Goal: Task Accomplishment & Management: Manage account settings

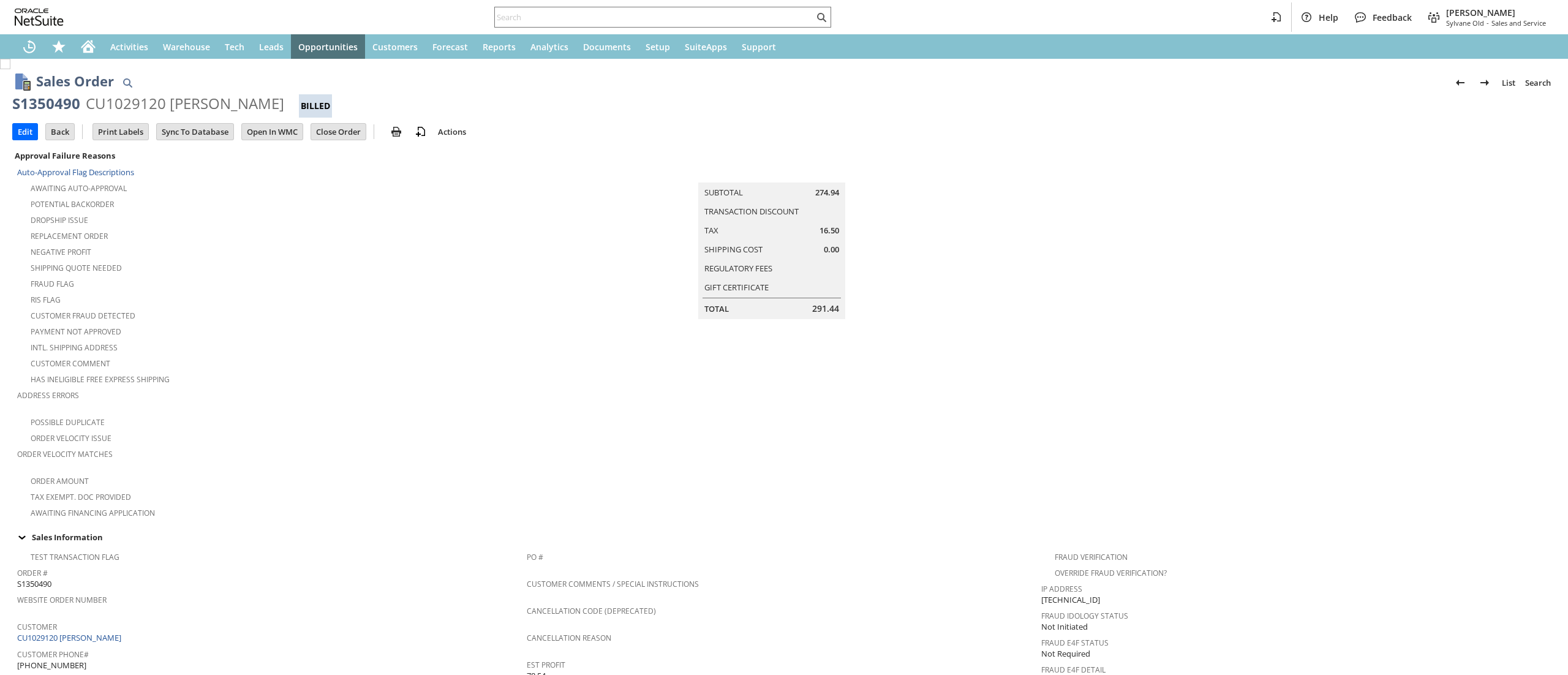
scroll to position [648, 0]
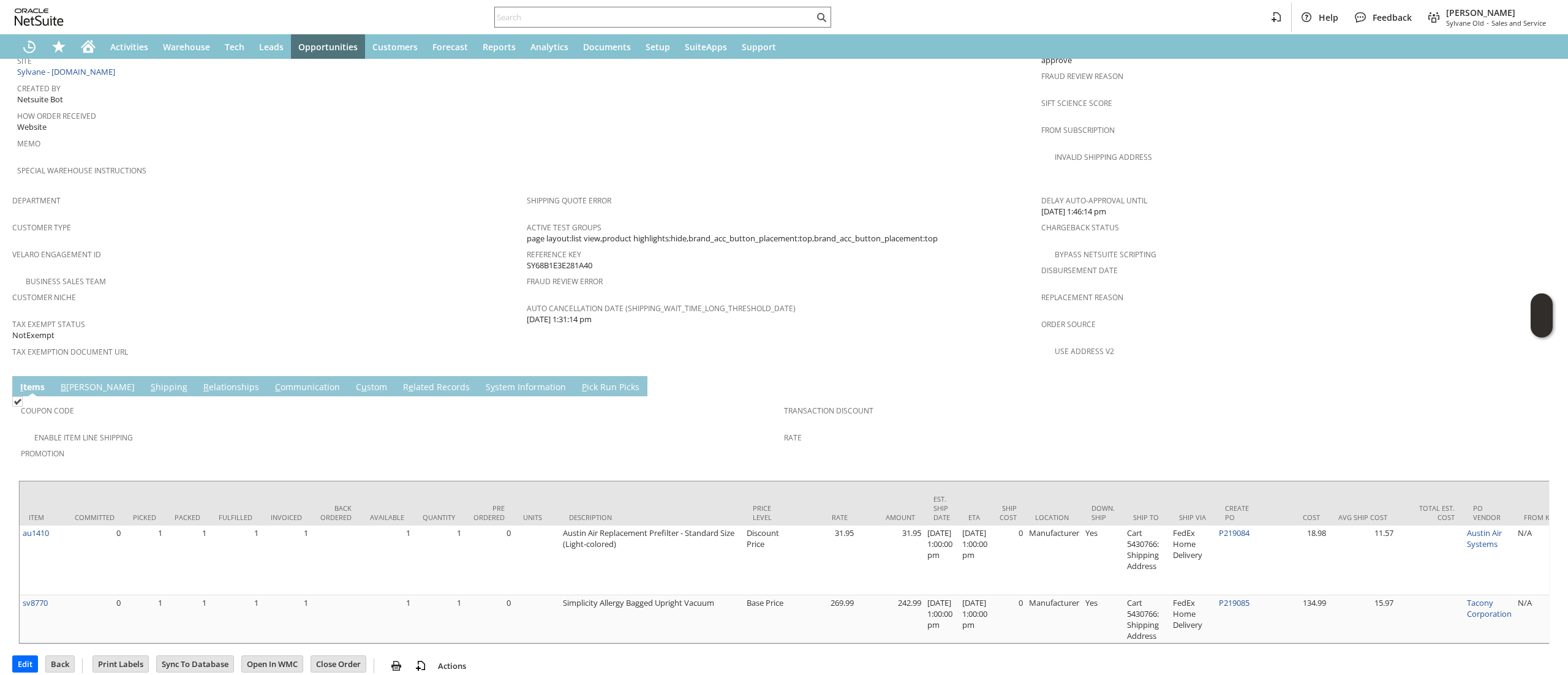
click at [399, 381] on link "R e lated Records" at bounding box center [436, 388] width 73 height 13
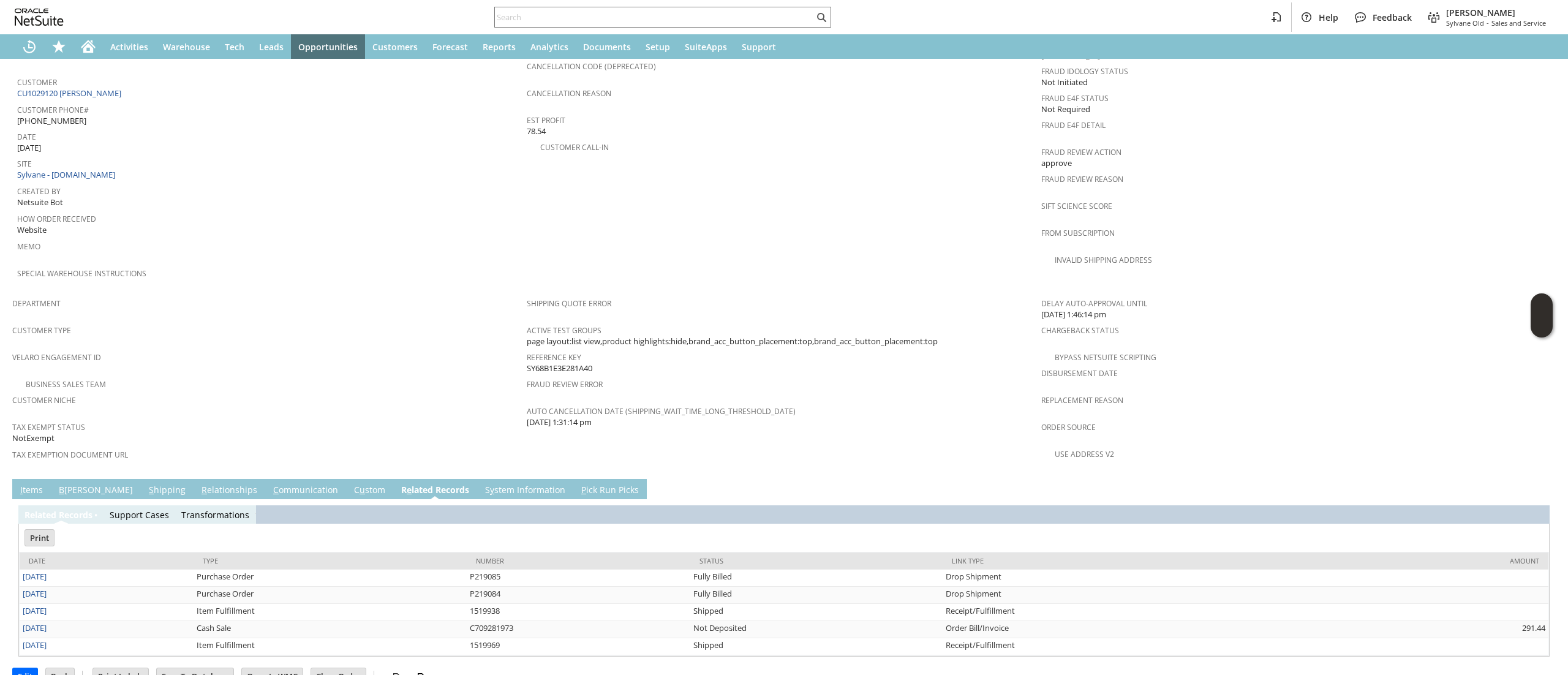
scroll to position [0, 0]
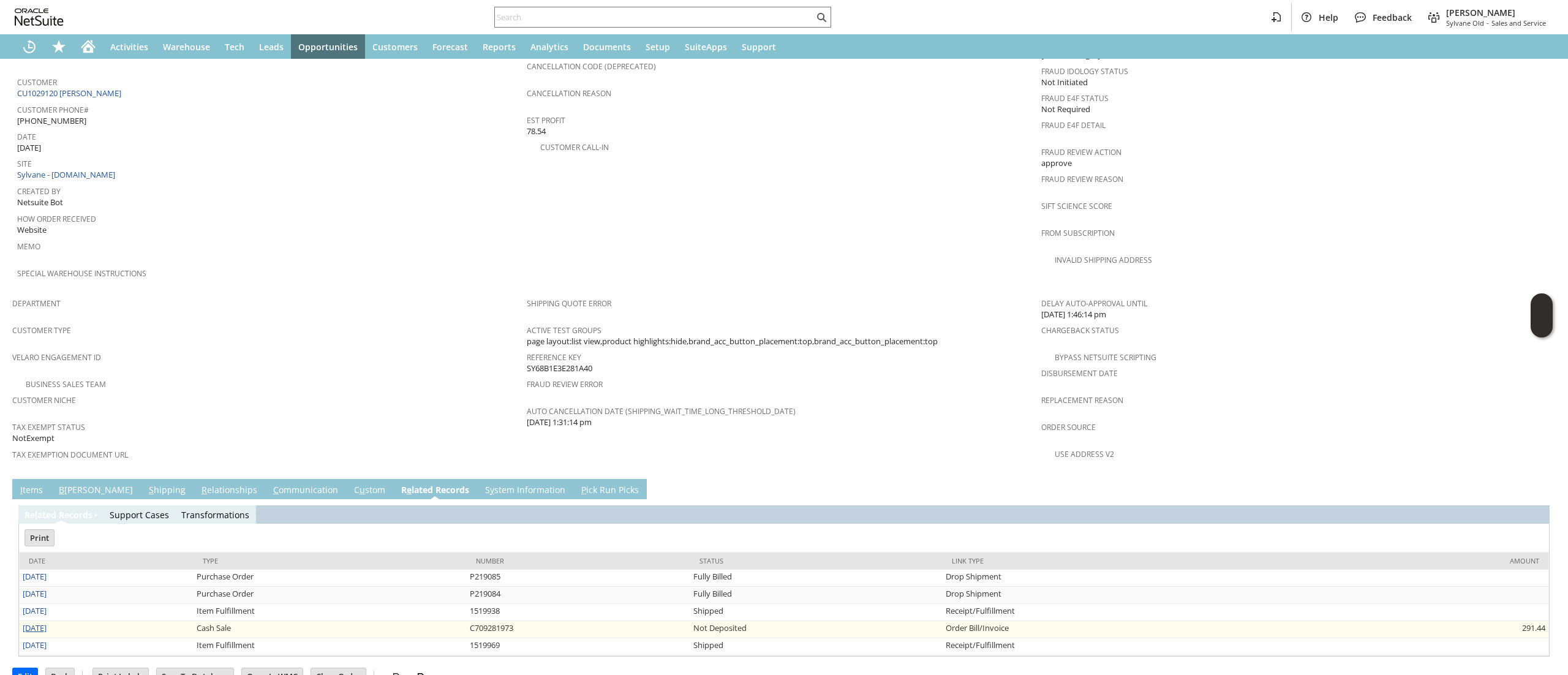
click at [32, 623] on link "9/2/2025" at bounding box center [34, 628] width 24 height 11
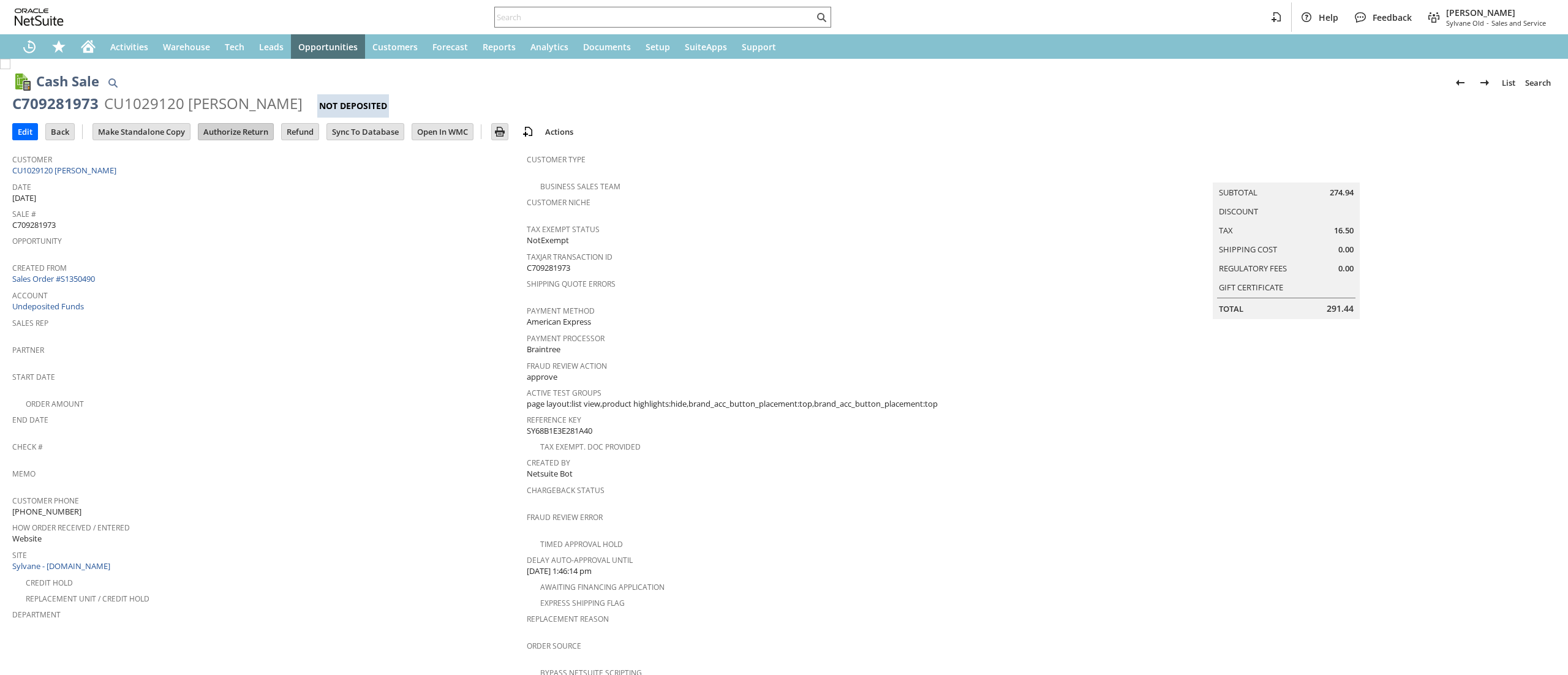
click at [254, 137] on input "Authorize Return" at bounding box center [236, 132] width 75 height 16
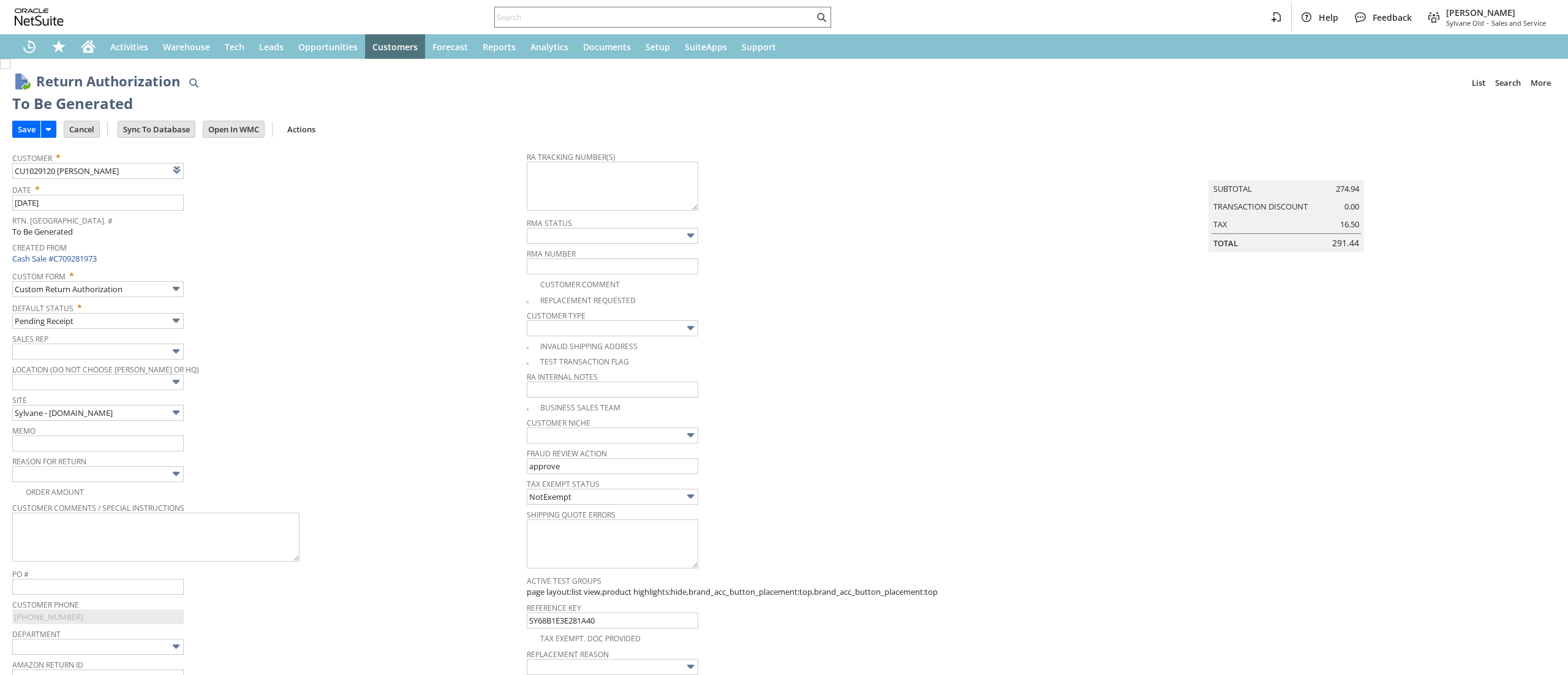
scroll to position [593, 0]
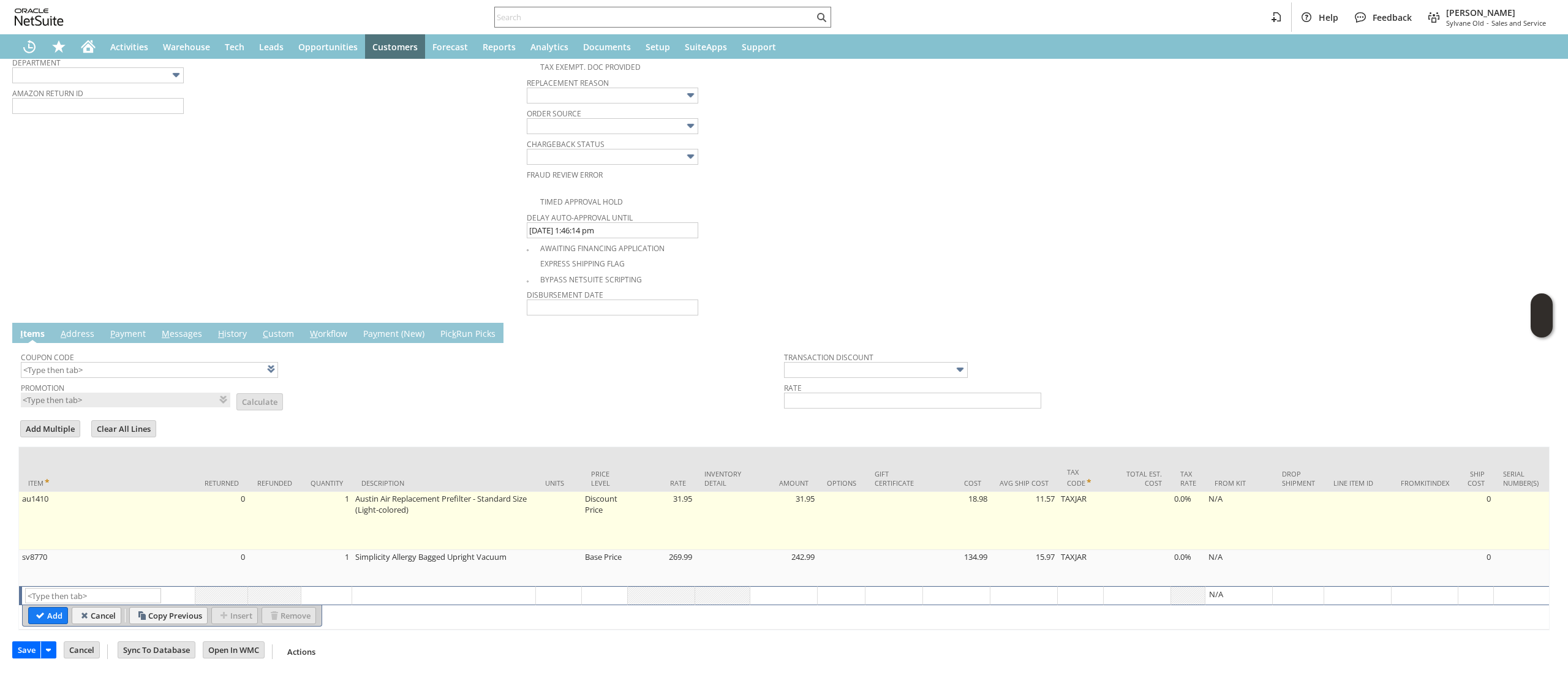
click at [371, 529] on td "Austin Air Replacement Prefilter - Standard Size (Light-colored)" at bounding box center [444, 521] width 184 height 58
type textarea "Austin Air Replacement Prefilter - Standard Size (Light-colored)"
type input "au1410"
type input "OK"
type input "Make Copy"
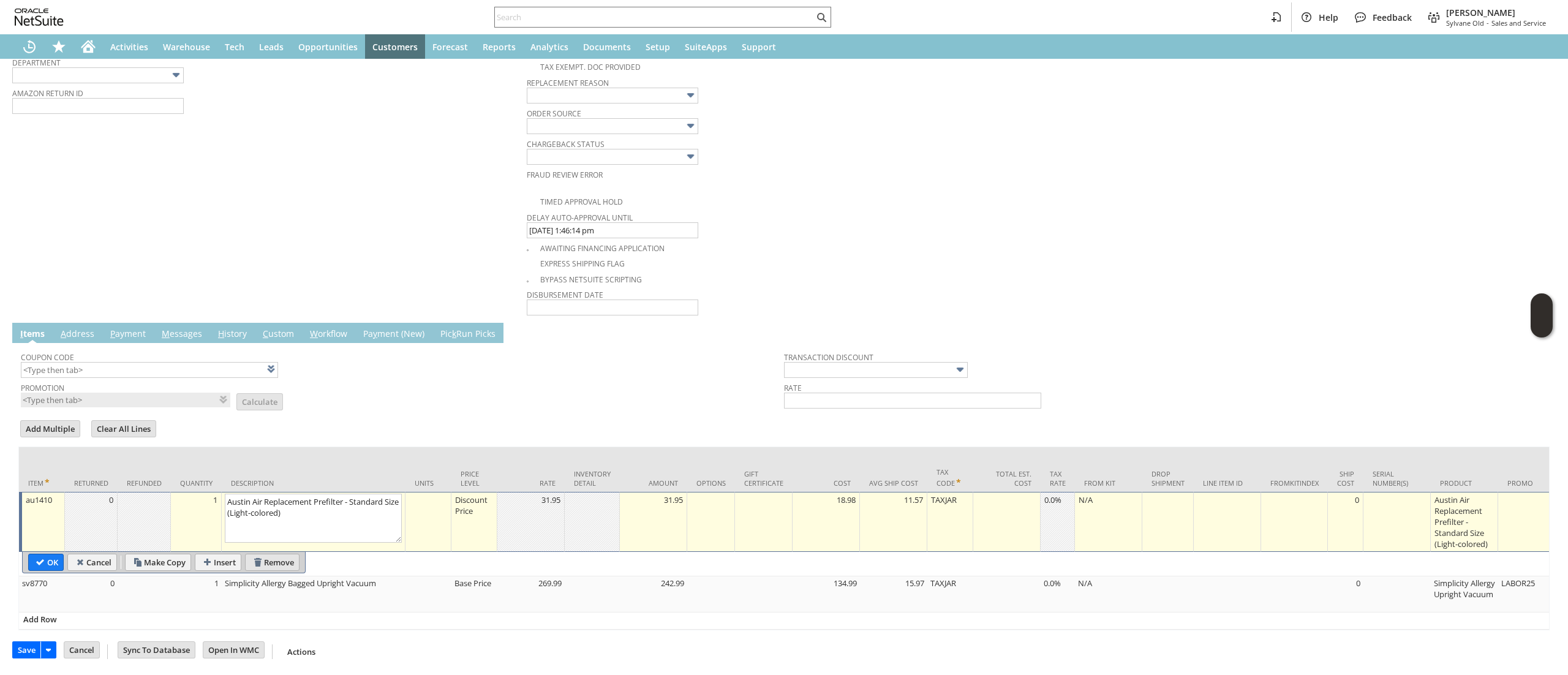
click at [280, 554] on input "Remove" at bounding box center [272, 562] width 53 height 16
type input "sv8770"
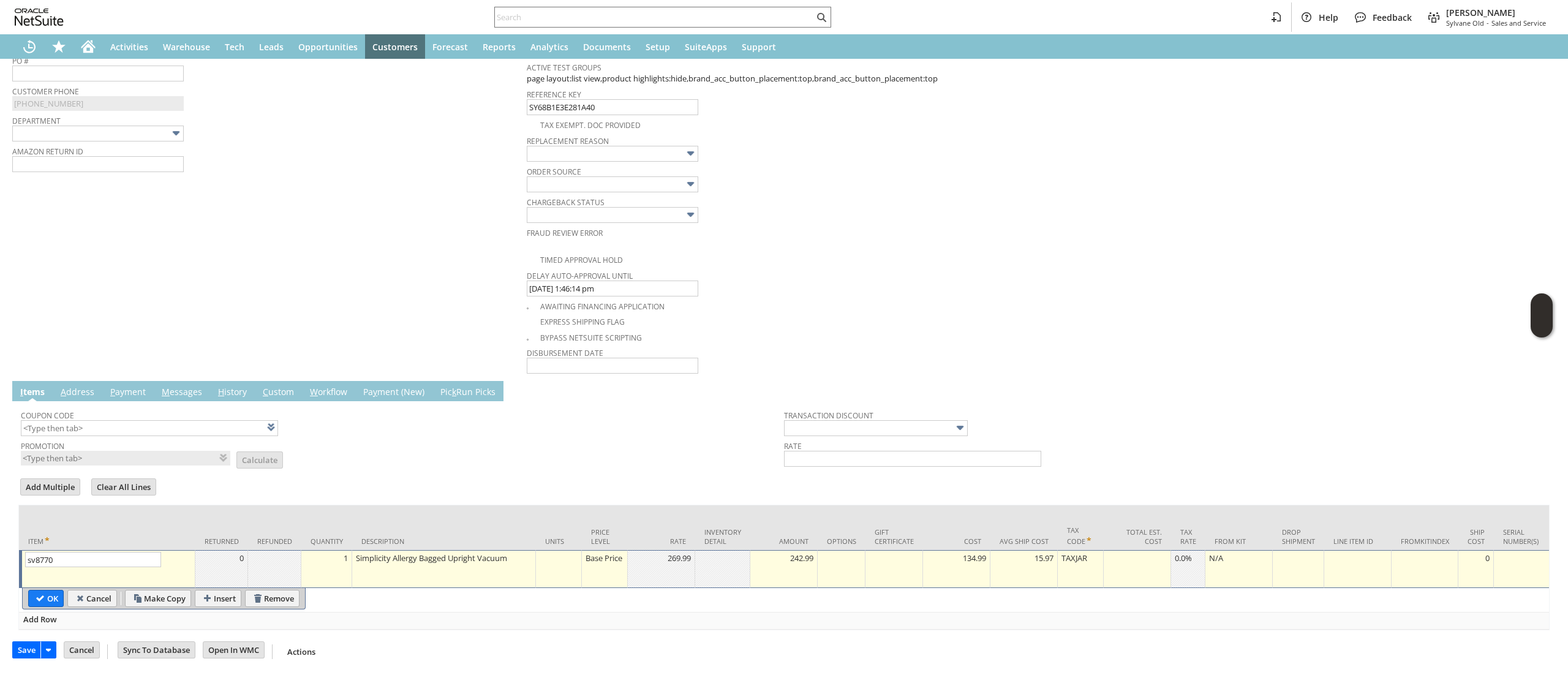
click at [588, 556] on div "Base Price" at bounding box center [604, 558] width 39 height 12
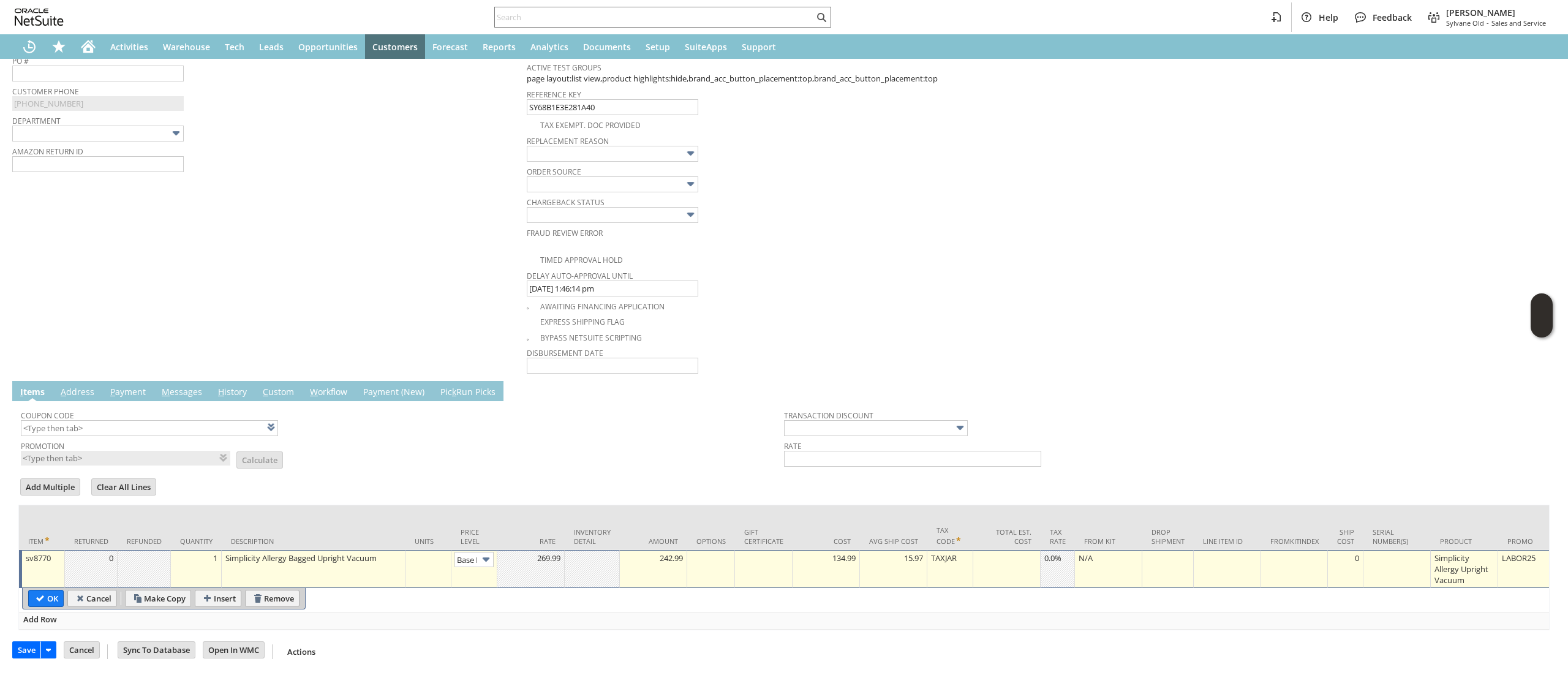
scroll to position [0, 18]
click at [483, 553] on img at bounding box center [485, 559] width 14 height 14
type input "Custom"
click at [550, 563] on td at bounding box center [530, 569] width 67 height 38
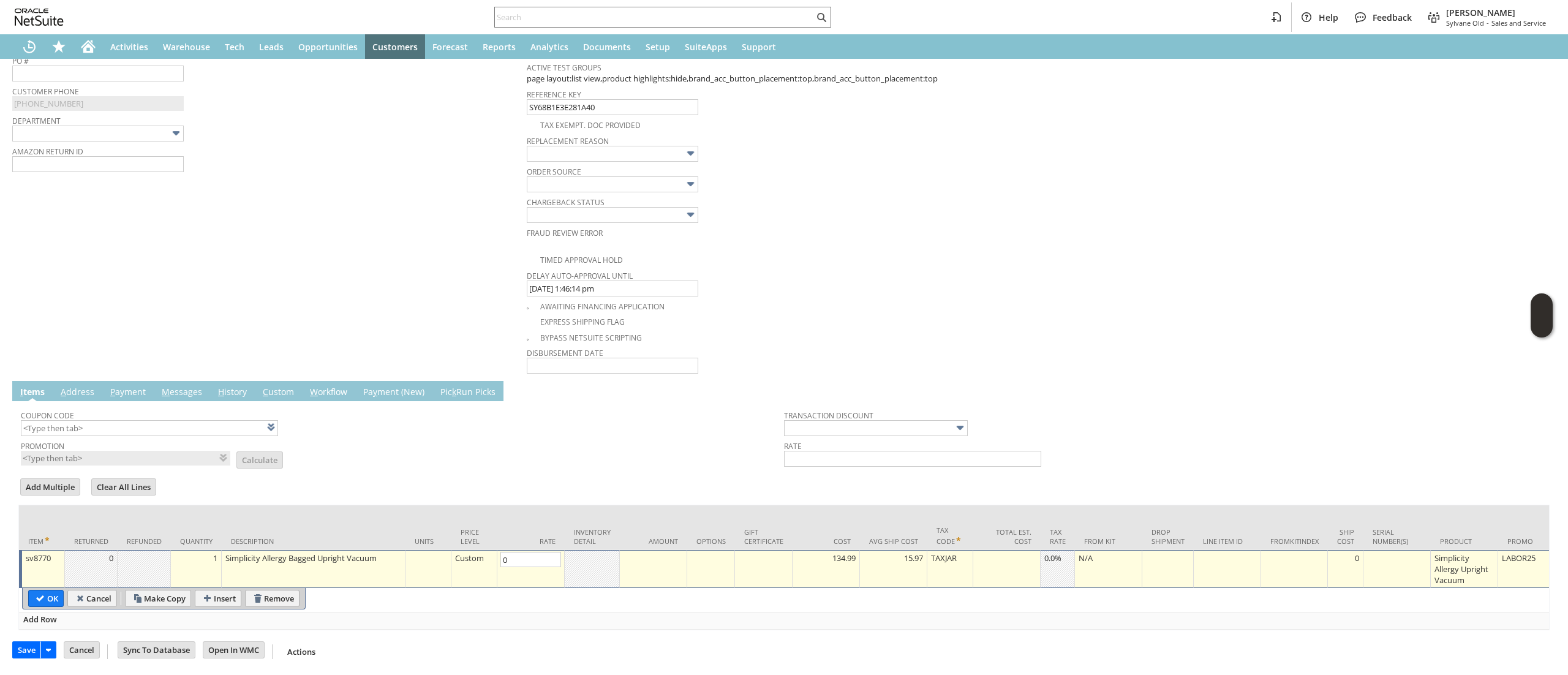
type input "0.00"
drag, startPoint x: 43, startPoint y: 587, endPoint x: 57, endPoint y: 585, distance: 14.1
click at [43, 590] on input "OK" at bounding box center [46, 598] width 34 height 16
type input "Add"
type input "Copy Previous"
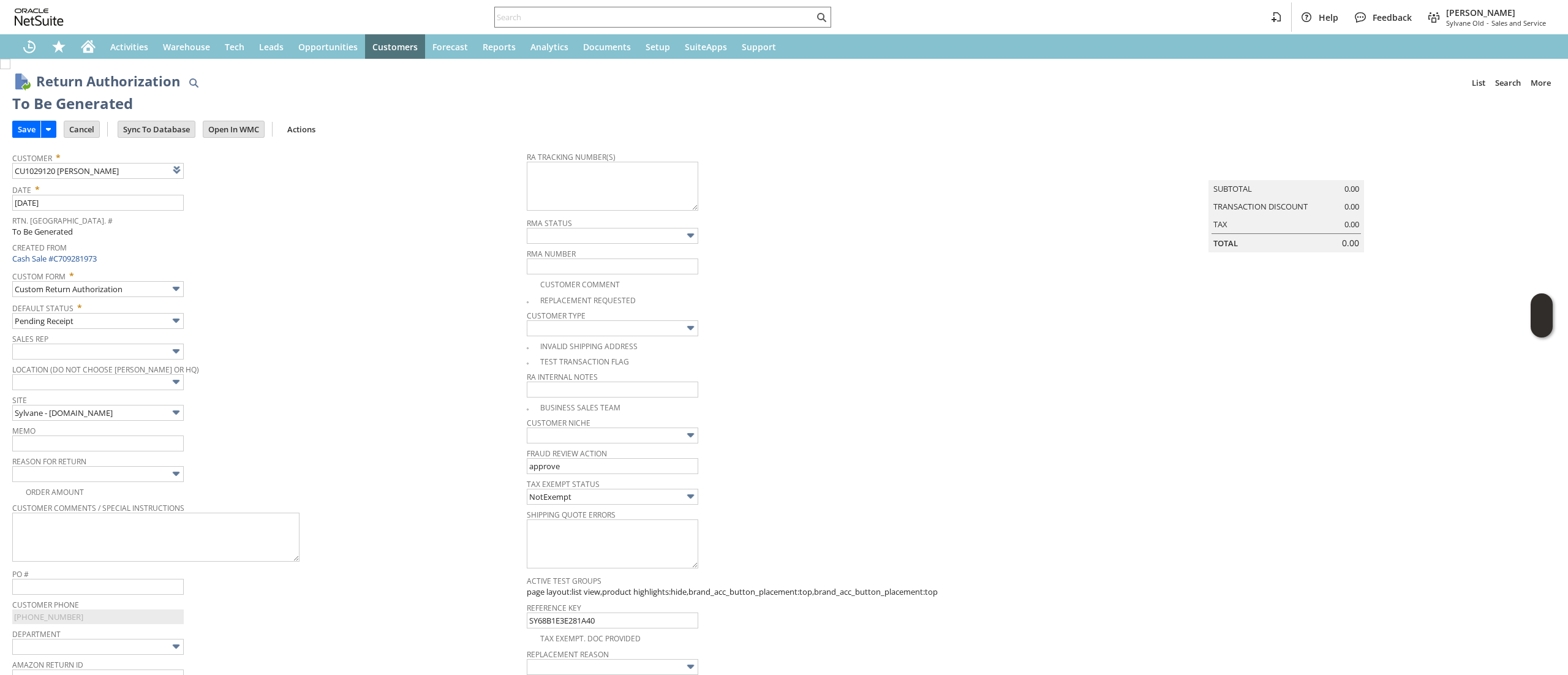
click at [117, 455] on span "Reason For Return" at bounding box center [266, 459] width 509 height 13
click at [112, 440] on input "text" at bounding box center [98, 443] width 171 height 16
type input "item damaged in transit, req replacement"
click at [527, 311] on link "Customer Type" at bounding box center [556, 315] width 59 height 11
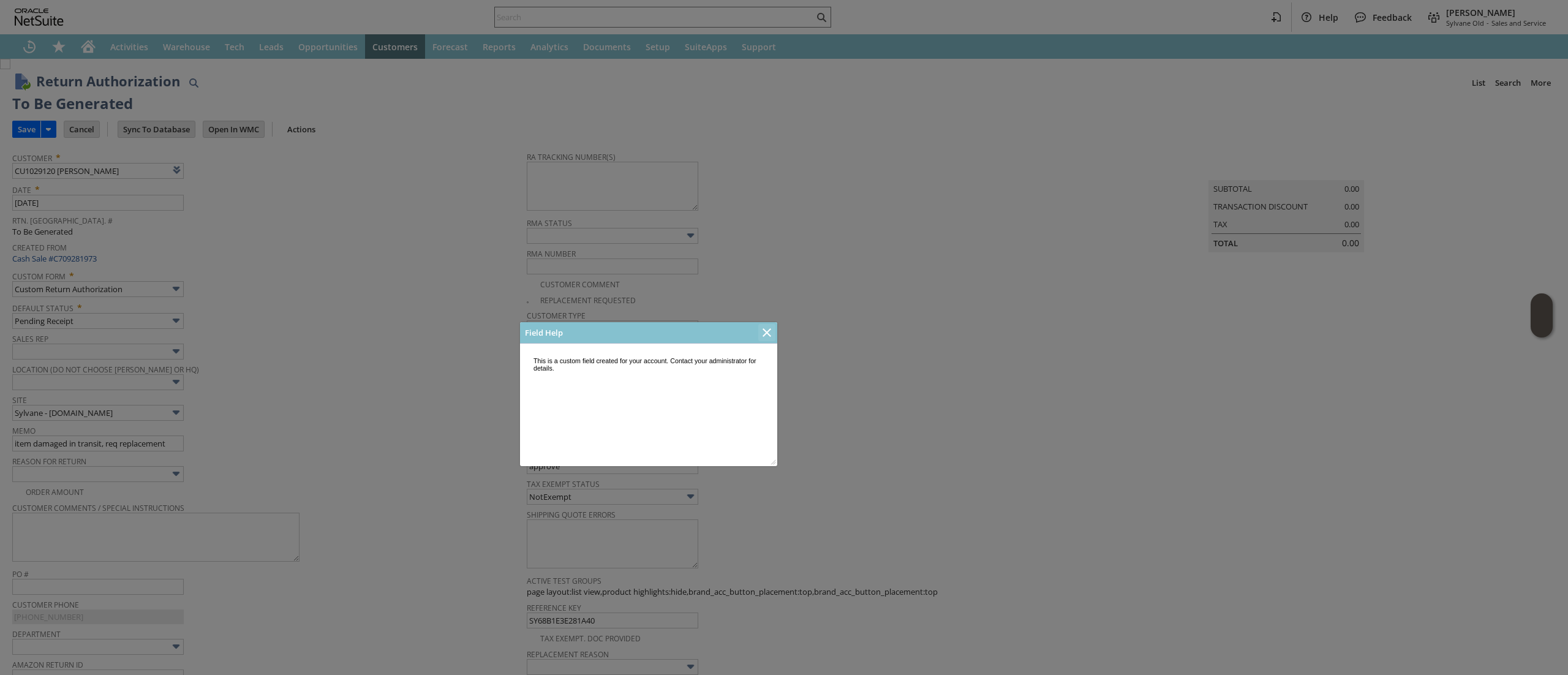
click at [765, 333] on icon "Close" at bounding box center [767, 333] width 15 height 15
click at [773, 328] on icon "Close" at bounding box center [767, 333] width 15 height 15
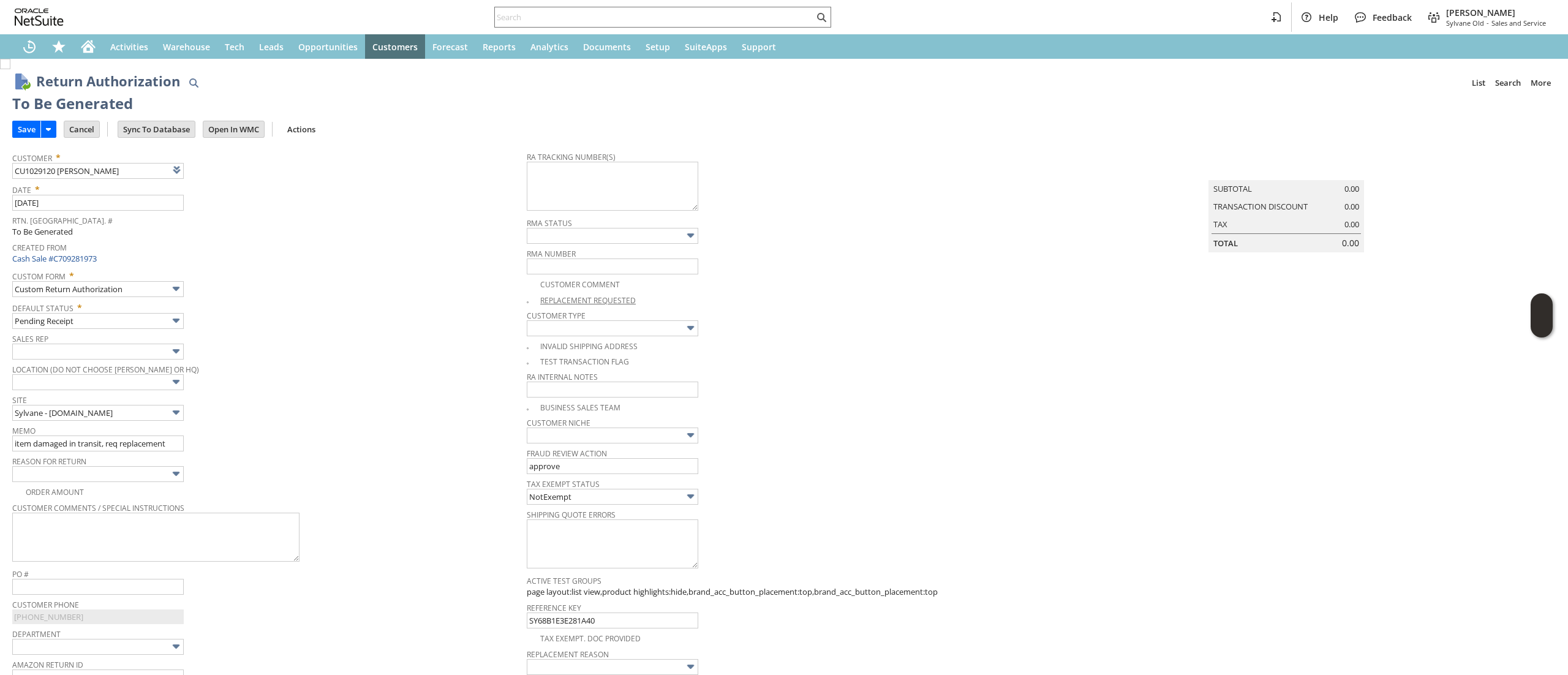
click at [541, 302] on link "Replacement Requested" at bounding box center [588, 300] width 96 height 11
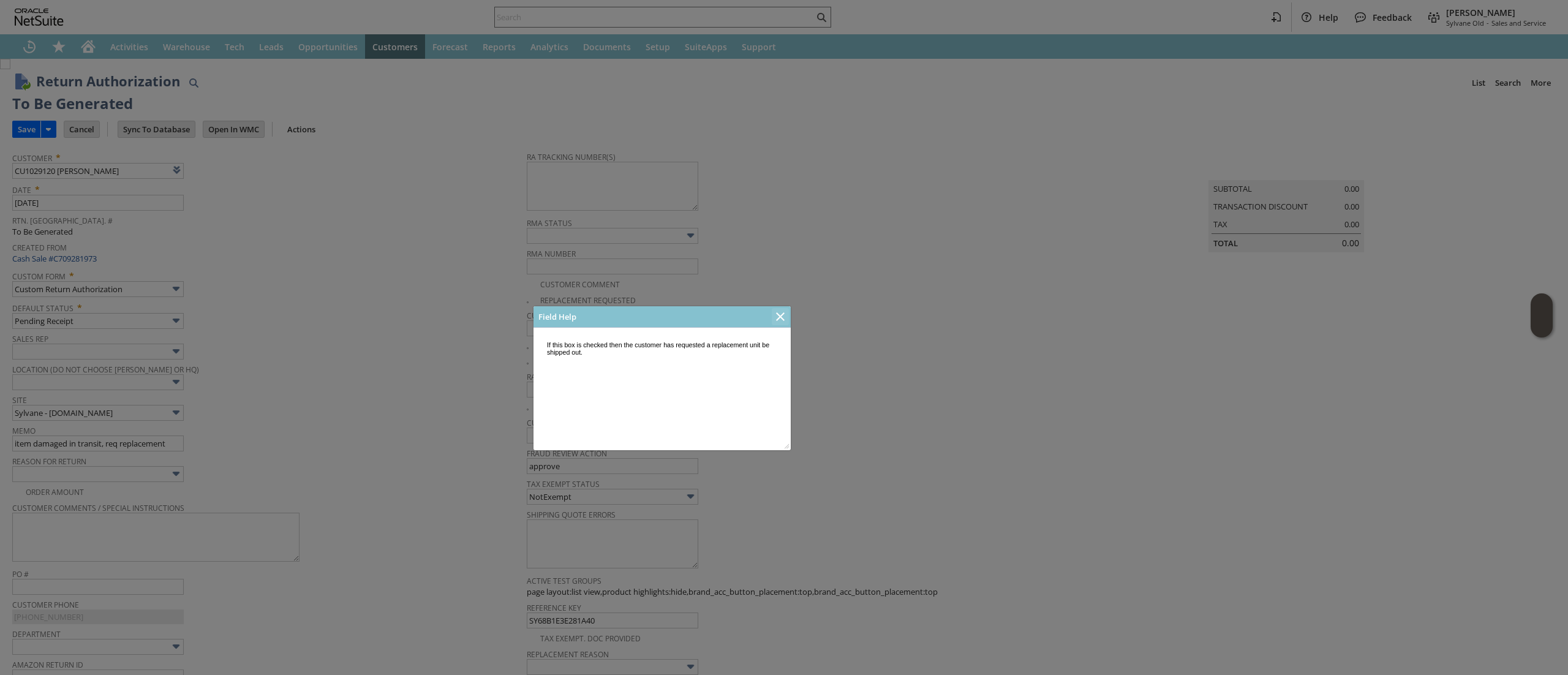
click at [777, 321] on icon "Close" at bounding box center [781, 317] width 15 height 15
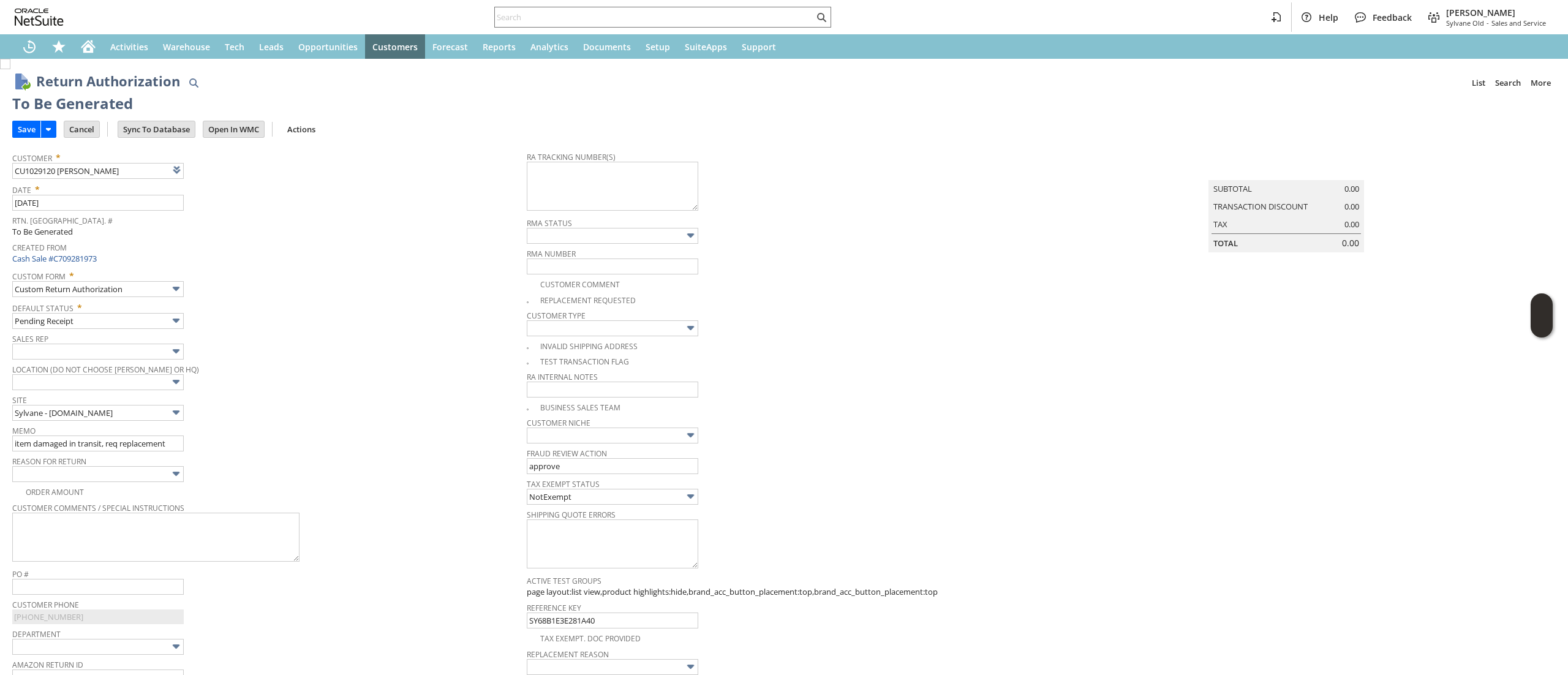
click at [11, 69] on img at bounding box center [5, 64] width 11 height 11
checkbox input "true"
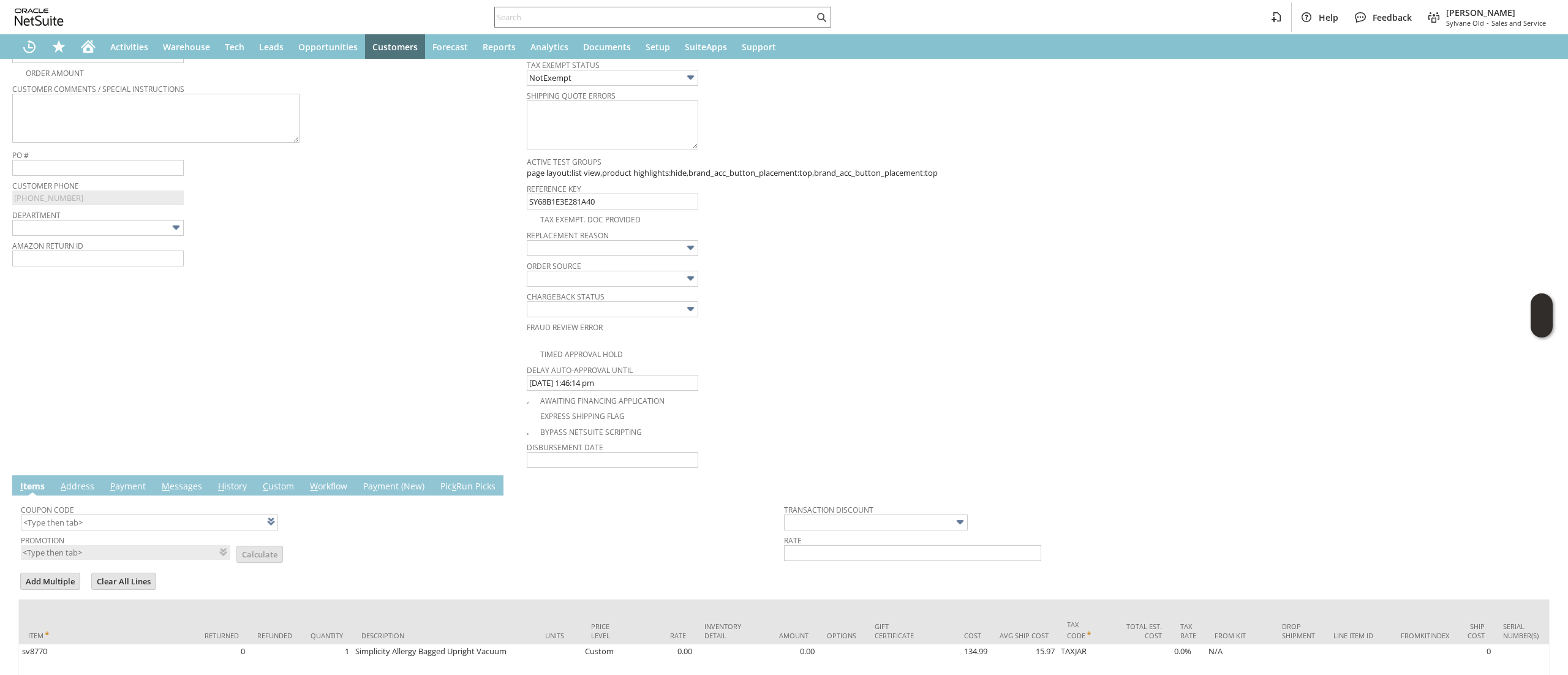
scroll to position [490, 0]
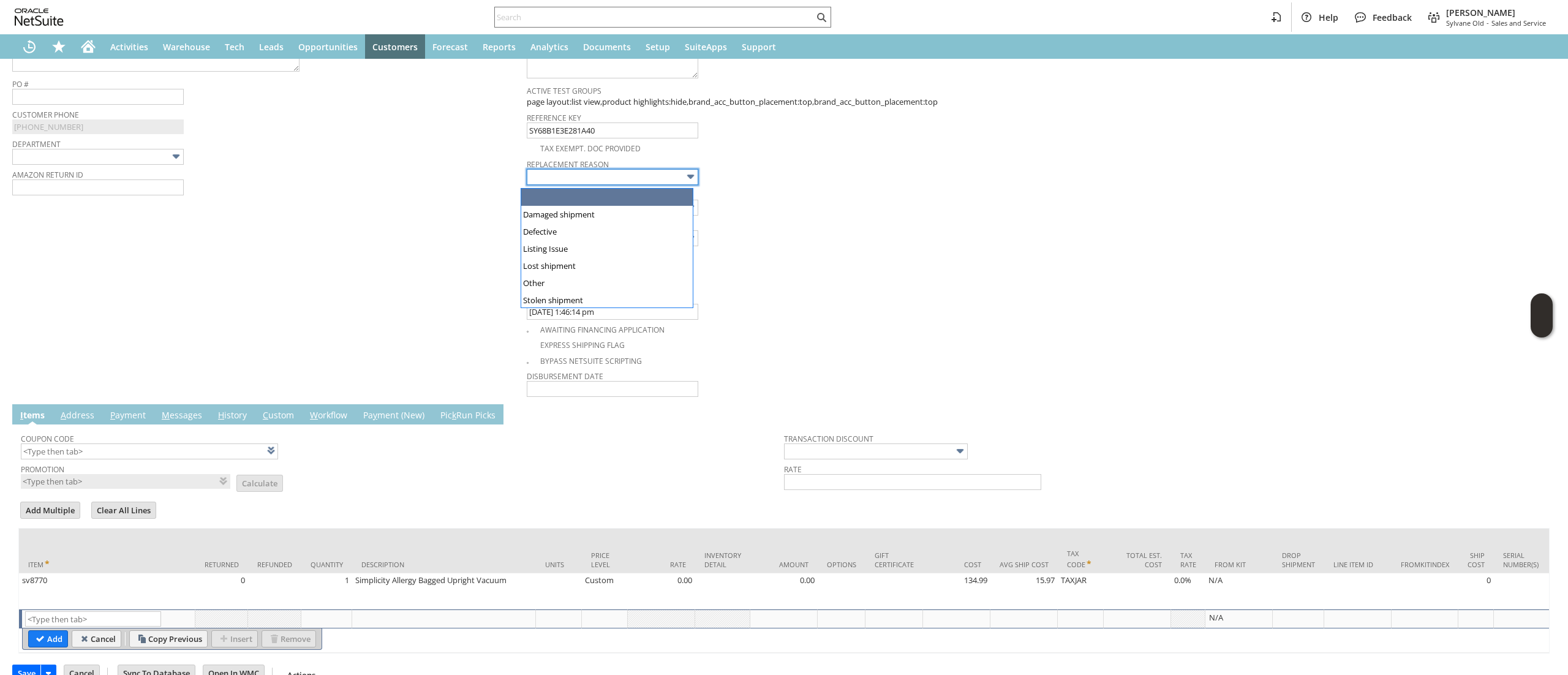
drag, startPoint x: 655, startPoint y: 188, endPoint x: 643, endPoint y: 212, distance: 26.8
click at [654, 185] on input "text" at bounding box center [613, 176] width 171 height 16
type input "Damaged shipment"
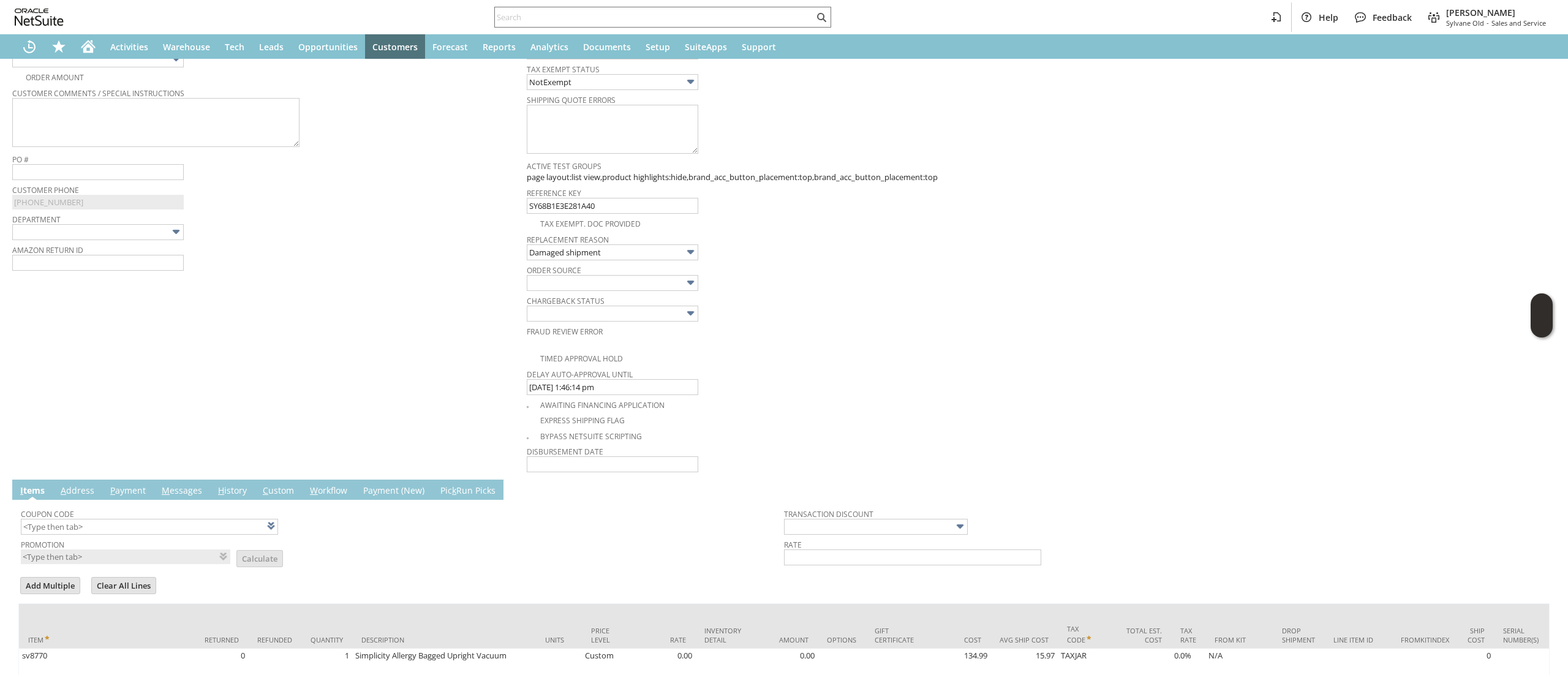
click at [83, 491] on link "A ddress" at bounding box center [77, 491] width 40 height 13
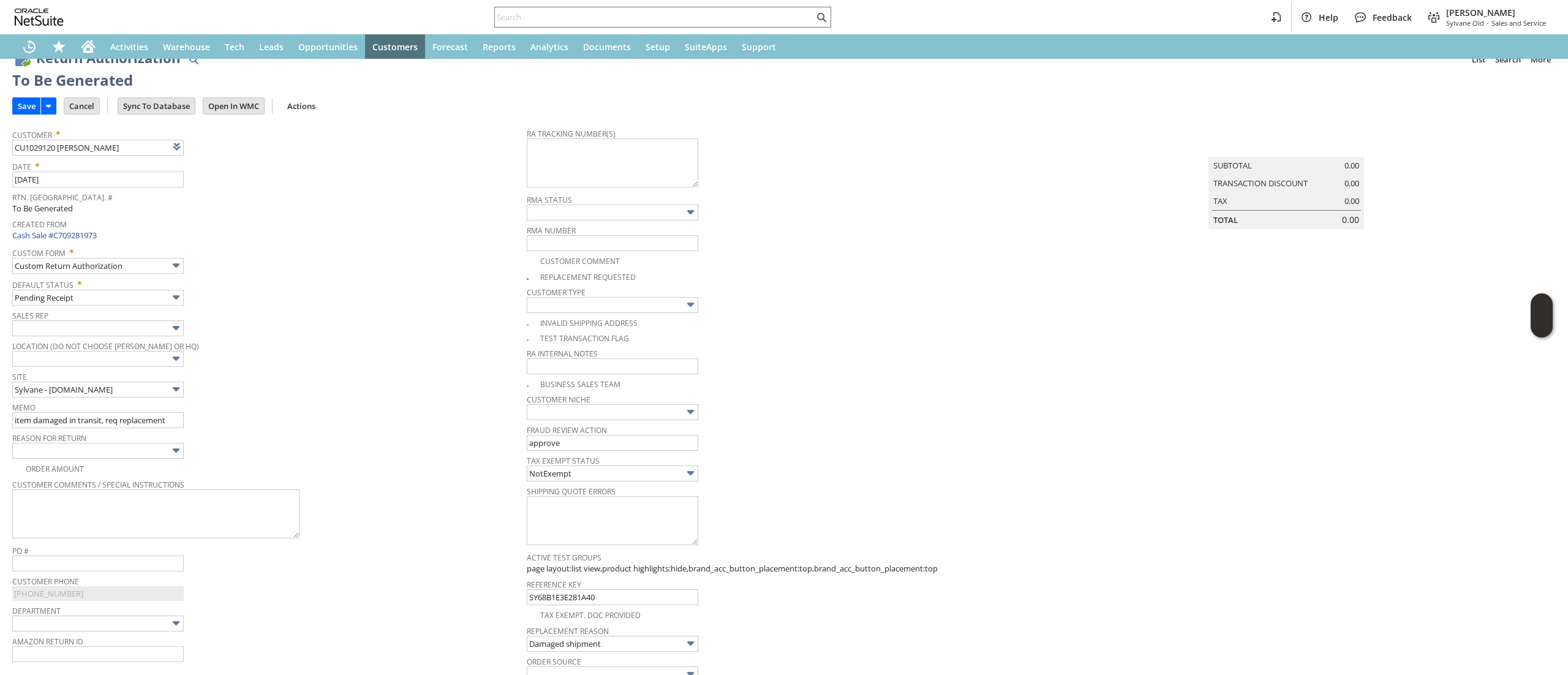
scroll to position [0, 0]
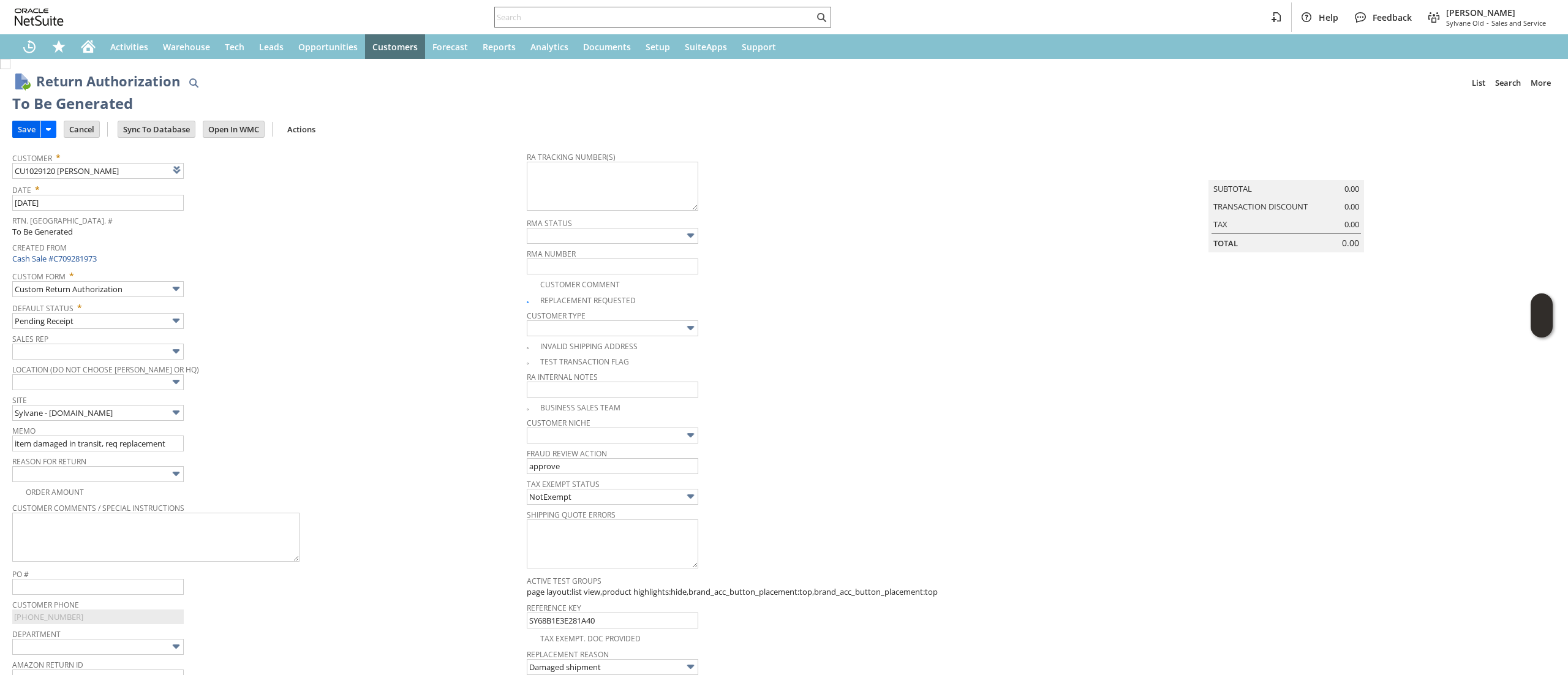
click at [23, 132] on input "Save" at bounding box center [26, 129] width 27 height 16
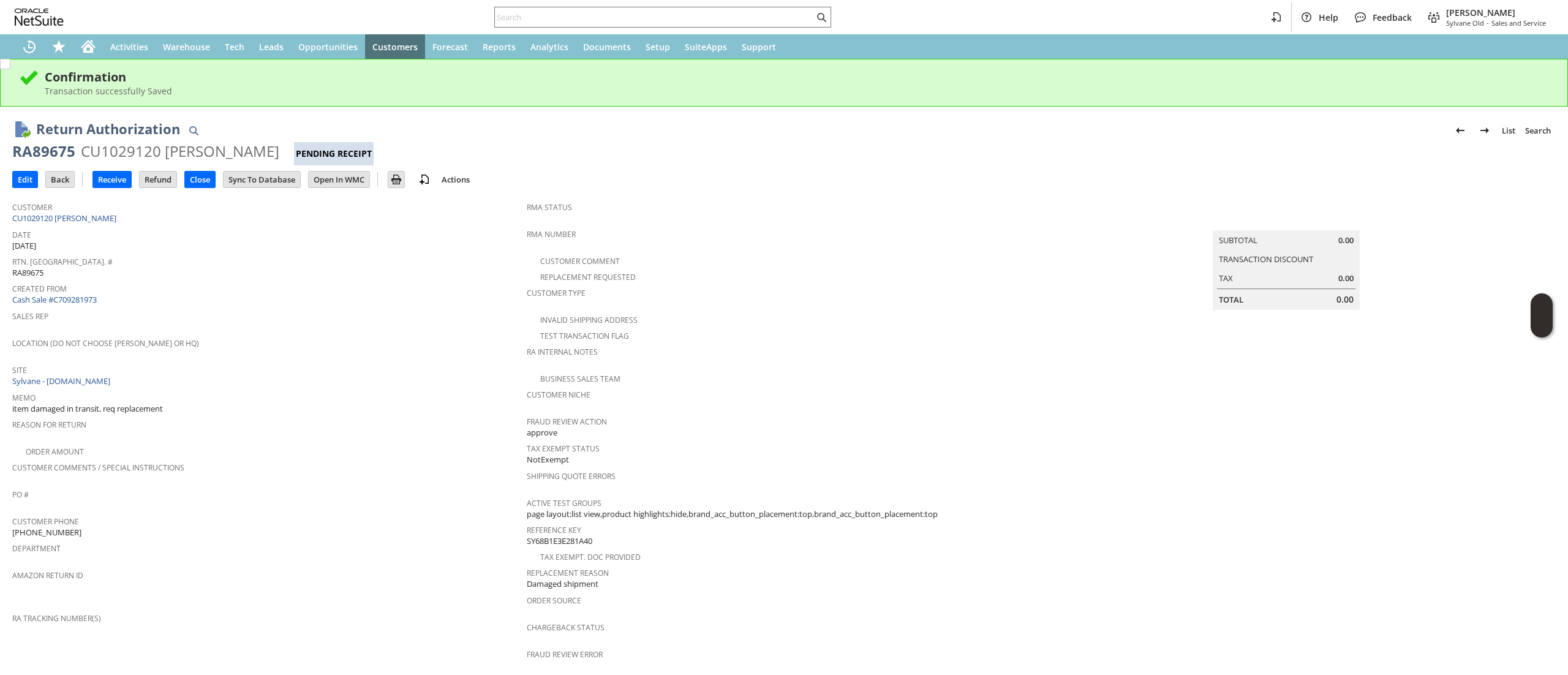
click at [28, 154] on div "RA89675" at bounding box center [44, 151] width 63 height 20
copy div "RA89675"
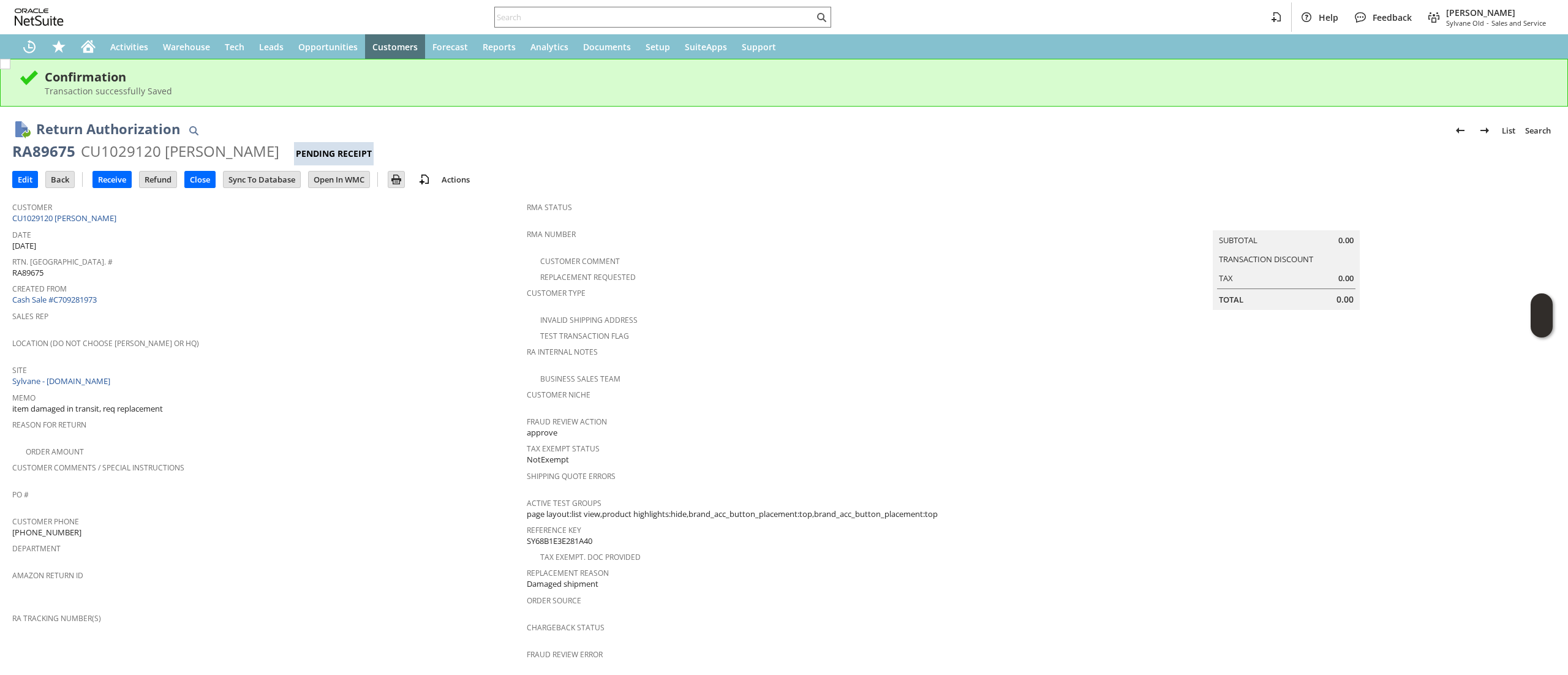
click at [118, 213] on div "Customer CU1029120 Manan Bhatt" at bounding box center [266, 211] width 509 height 27
copy tbody "CU1029120 [PERSON_NAME]"
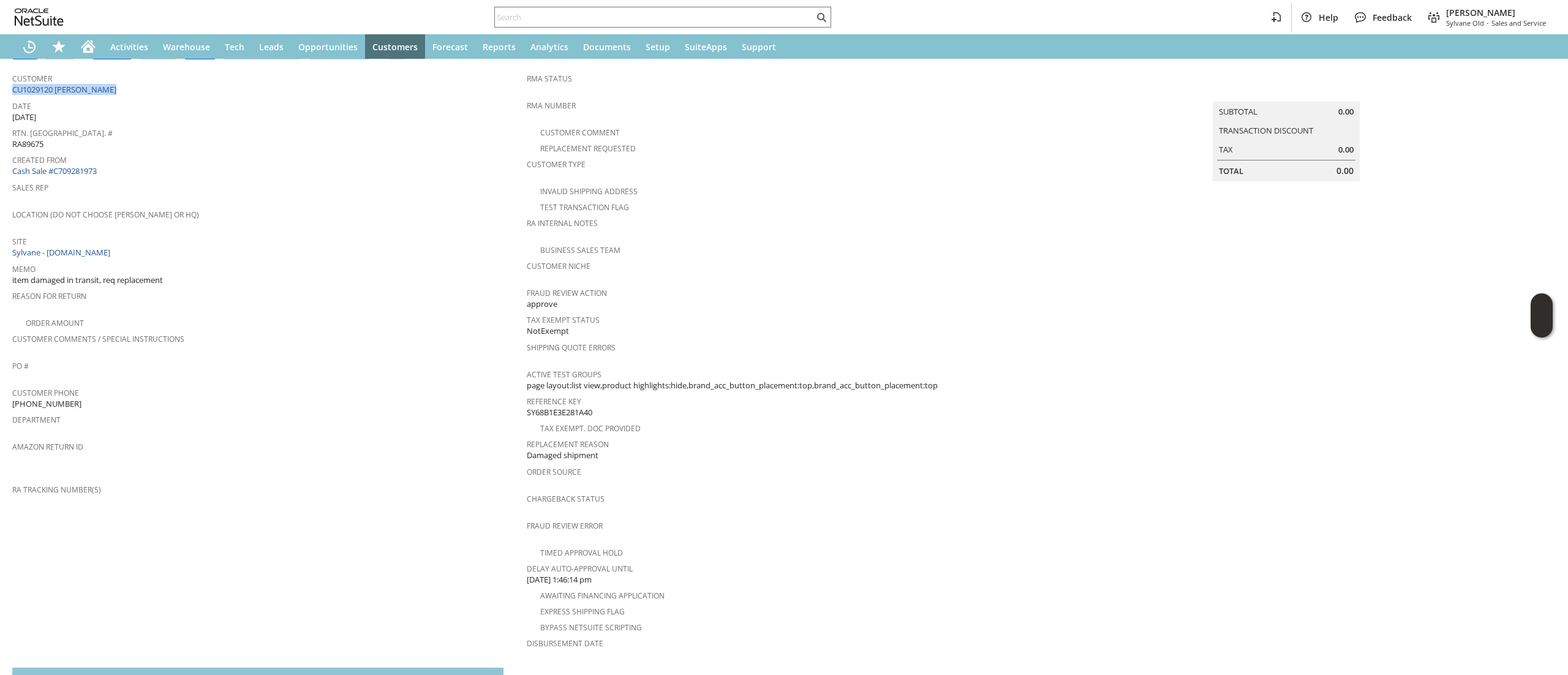
scroll to position [245, 0]
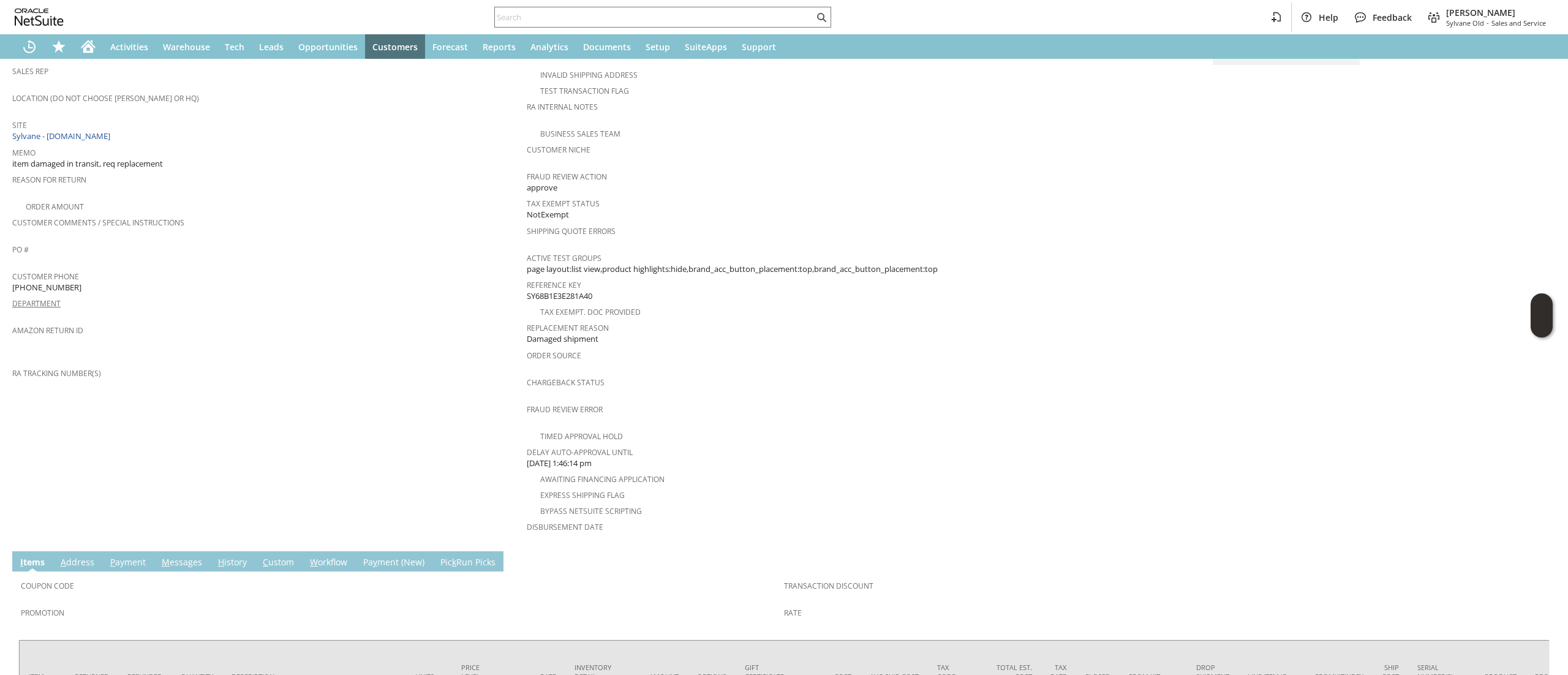
click at [55, 281] on span "[PHONE_NUMBER]" at bounding box center [47, 287] width 69 height 12
click at [57, 281] on span "[PHONE_NUMBER]" at bounding box center [47, 287] width 69 height 12
drag, startPoint x: 57, startPoint y: 280, endPoint x: 122, endPoint y: 255, distance: 69.6
click at [57, 281] on td "Customer Phone (678) 523-9626" at bounding box center [270, 281] width 514 height 27
copy span "9626"
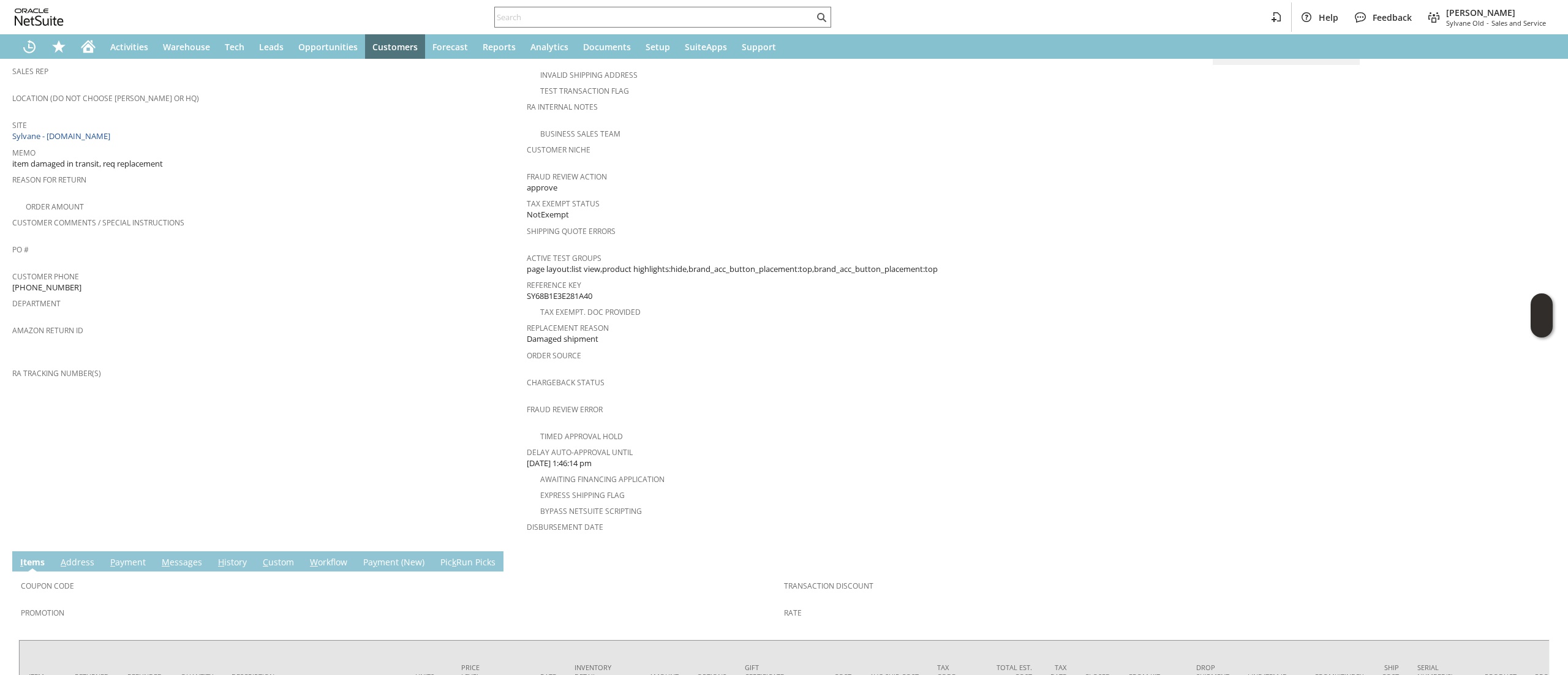
click at [64, 281] on span "[PHONE_NUMBER]" at bounding box center [47, 287] width 69 height 12
click at [62, 281] on span "[PHONE_NUMBER]" at bounding box center [47, 287] width 69 height 12
click at [698, 2] on div "Help Feedback Devin Carswell Sylvane Old - Sales and Service" at bounding box center [784, 17] width 1568 height 34
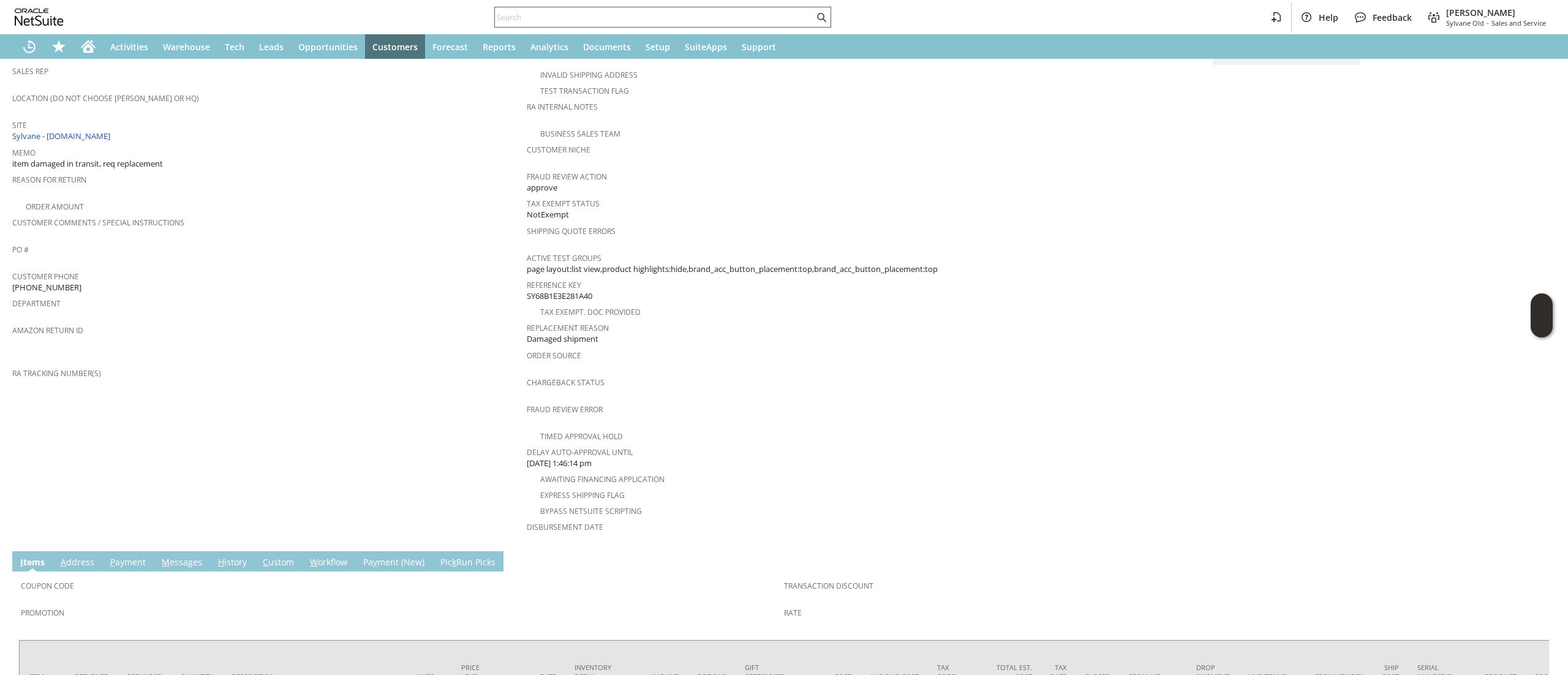
click at [697, 16] on input "text" at bounding box center [653, 17] width 319 height 15
paste input "[PHONE_NUMBER]"
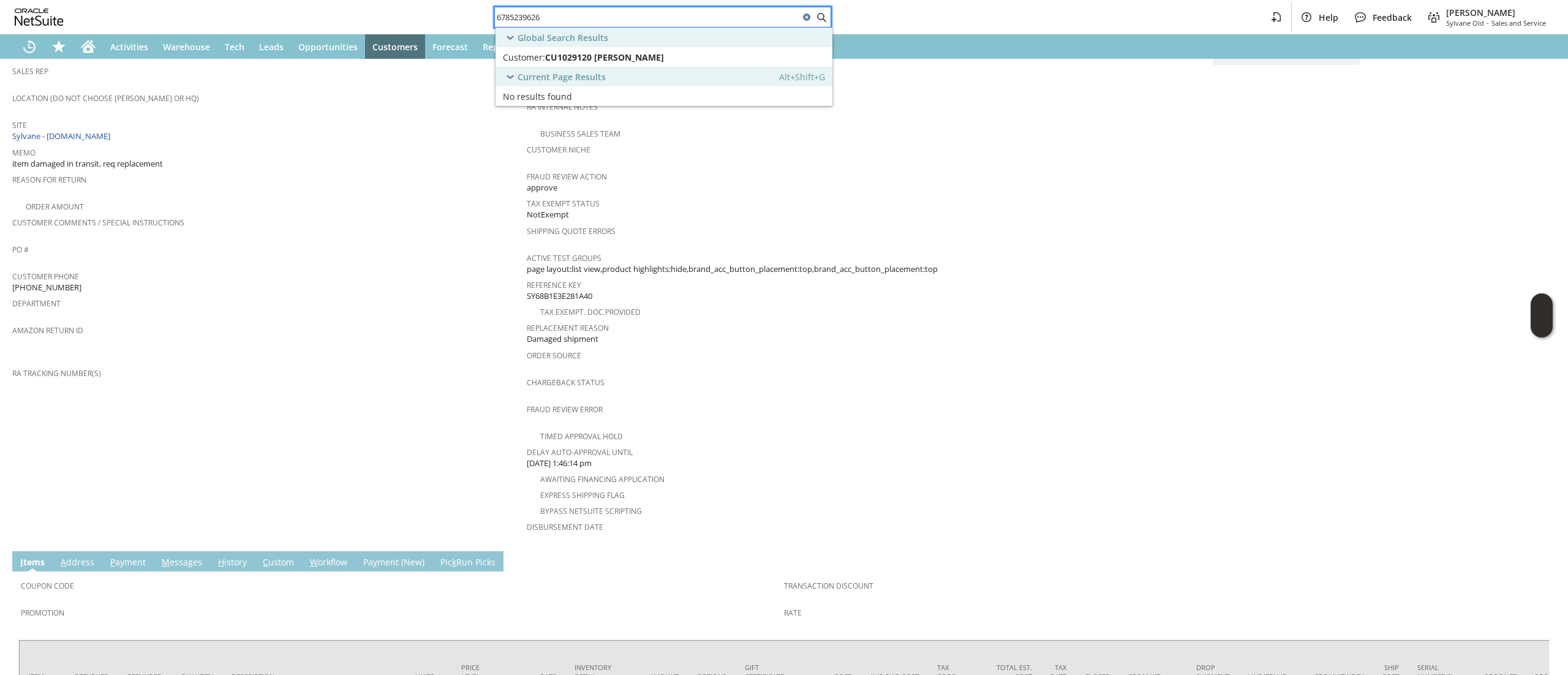
type input "6785239626"
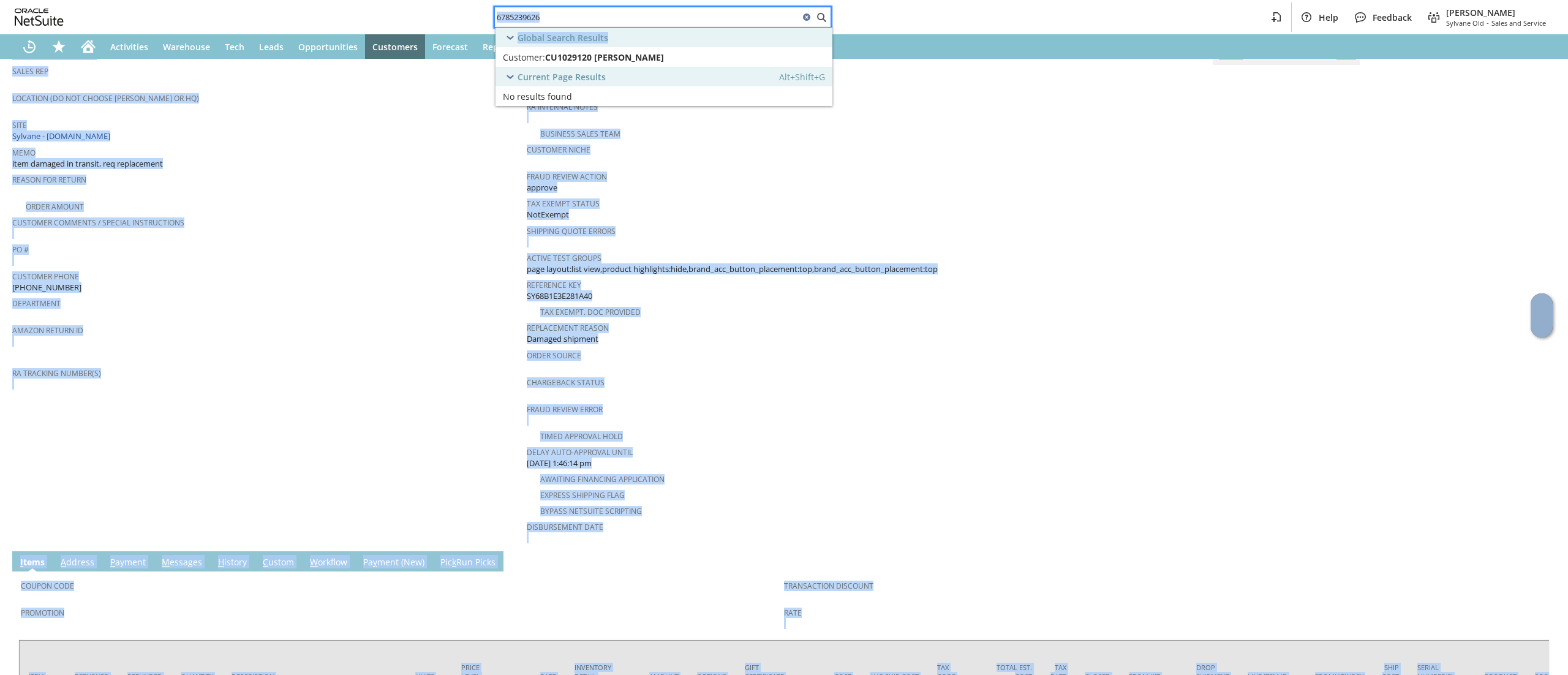
click at [713, 26] on body "6785239626 Help Feedback Devin Carswell Sylvane Old - Sales and Service Activit…" at bounding box center [784, 337] width 1568 height 675
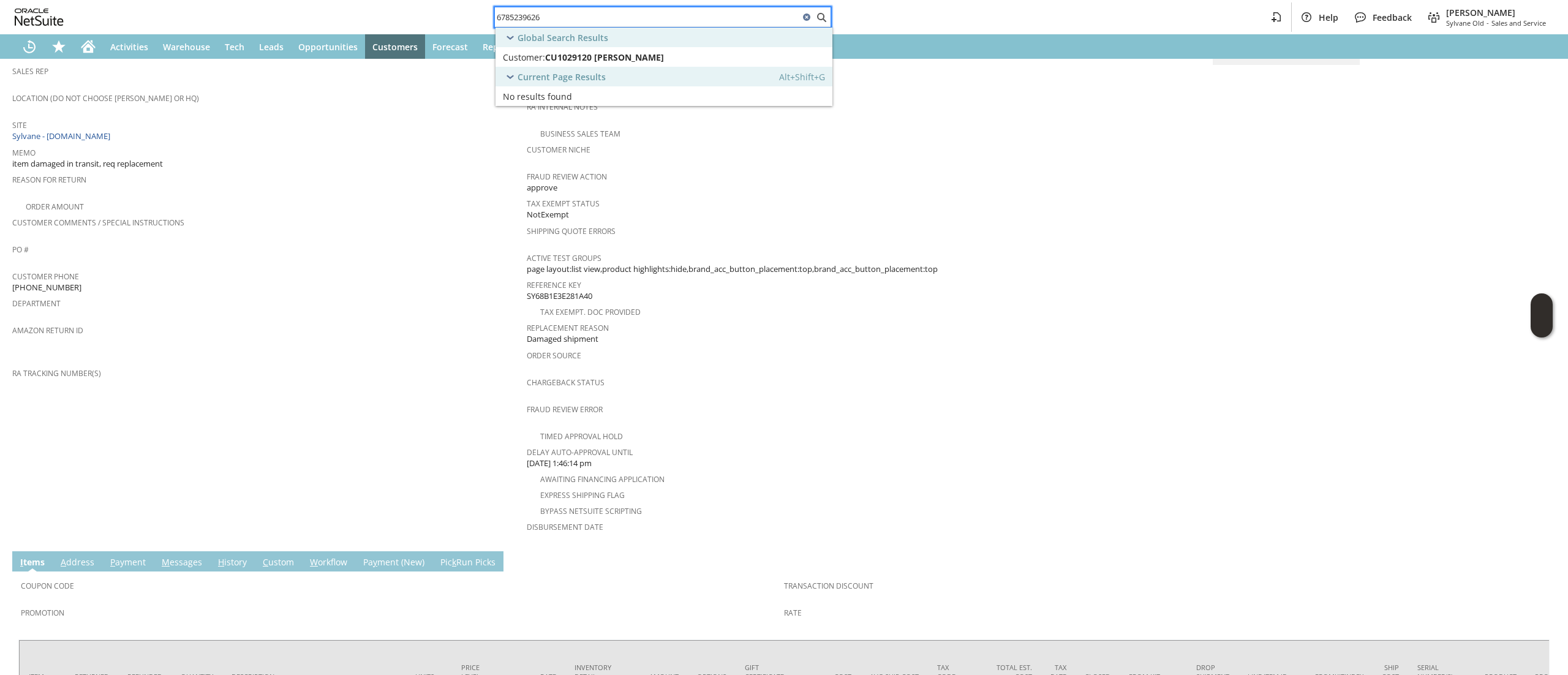
click at [712, 2] on div "6785239626 Help Feedback Devin Carswell Sylvane Old - Sales and Service" at bounding box center [784, 17] width 1568 height 34
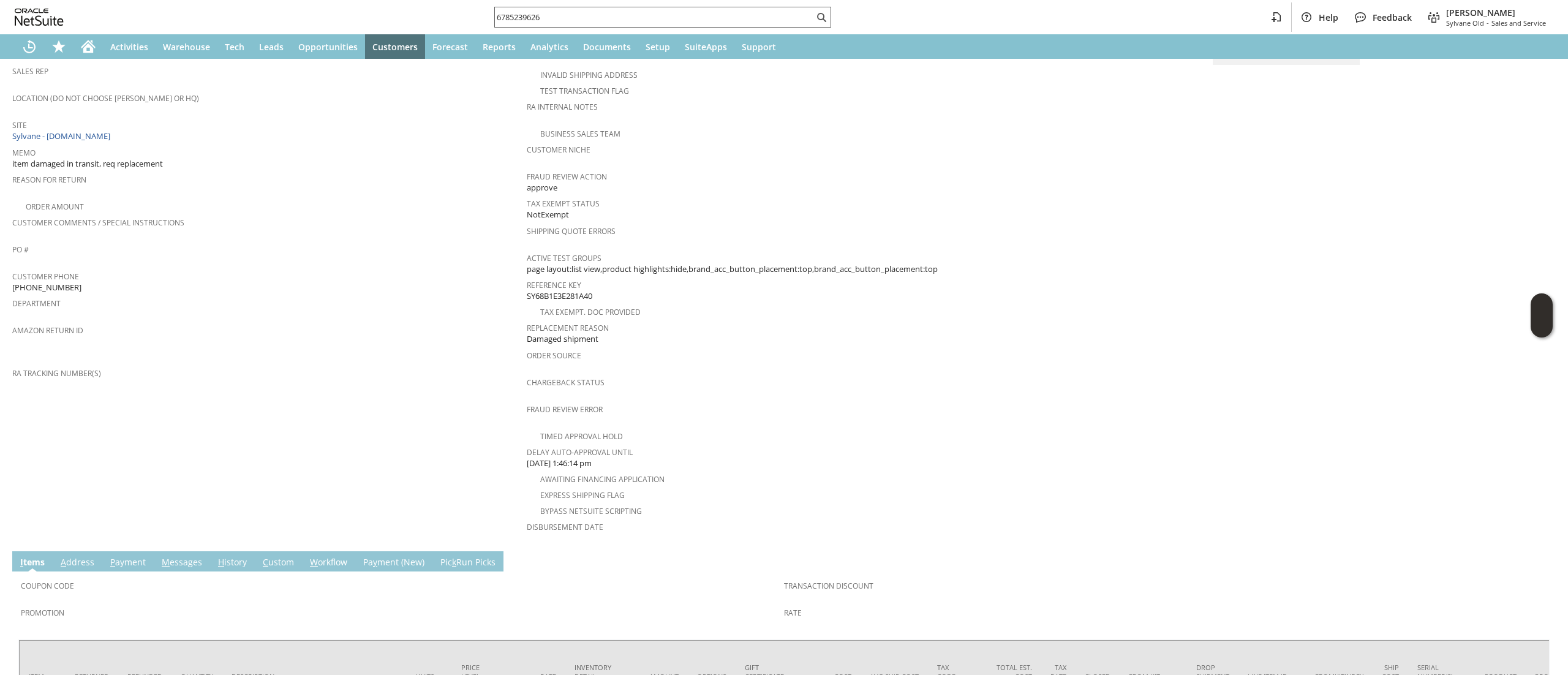
click at [699, 22] on input "6785239626" at bounding box center [653, 17] width 319 height 15
click at [699, 22] on input "6785239626" at bounding box center [647, 17] width 305 height 15
click at [699, 27] on div "6785239626" at bounding box center [662, 17] width 337 height 21
click at [59, 553] on td "A ddress" at bounding box center [77, 561] width 50 height 20
click at [76, 556] on link "A ddress" at bounding box center [77, 563] width 40 height 13
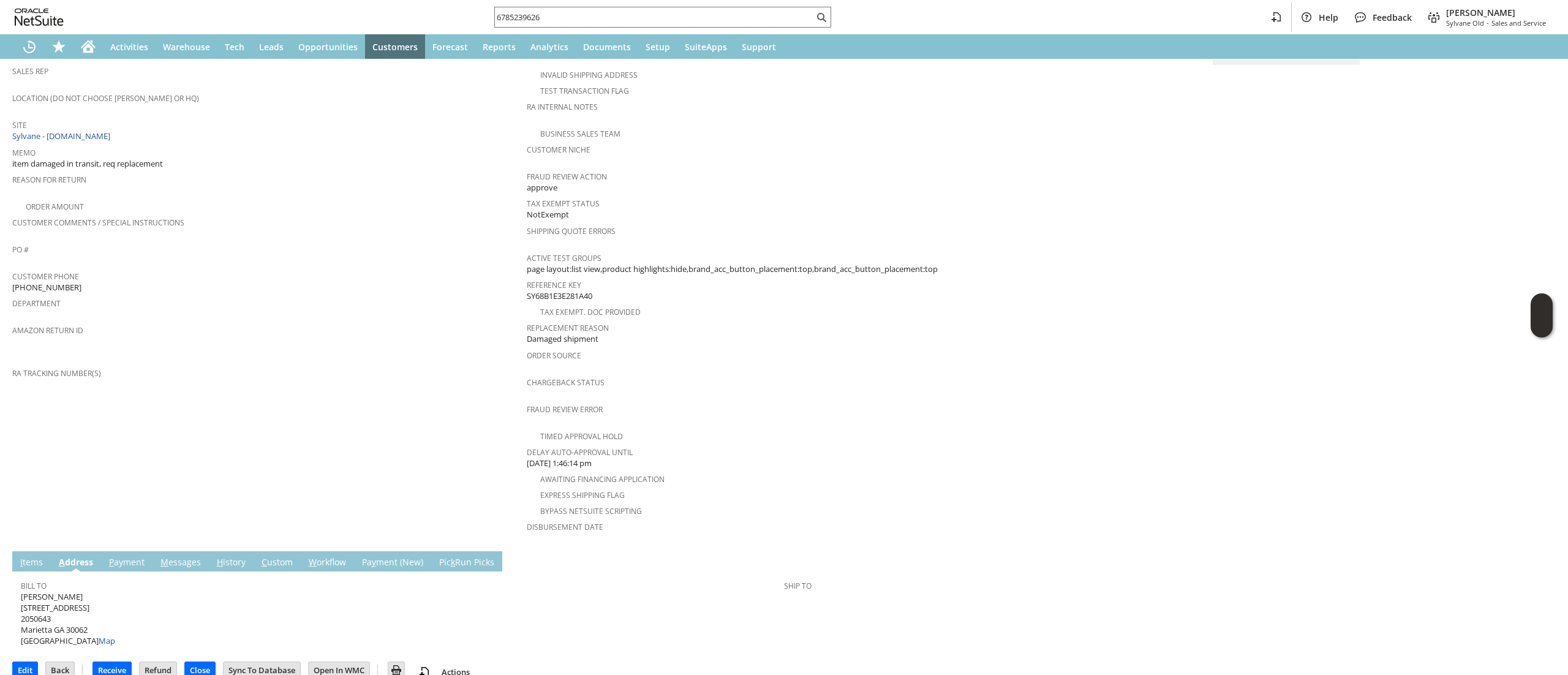
scroll to position [244, 0]
click at [77, 592] on span "Manan Bhatt 1260 Promontory Ln NE 2050643 Marietta GA 30062 United States Map" at bounding box center [67, 619] width 94 height 56
click at [69, 592] on span "Manan Bhatt 1260 Promontory Ln NE 2050643 Marietta GA 30062 United States Map" at bounding box center [67, 619] width 94 height 56
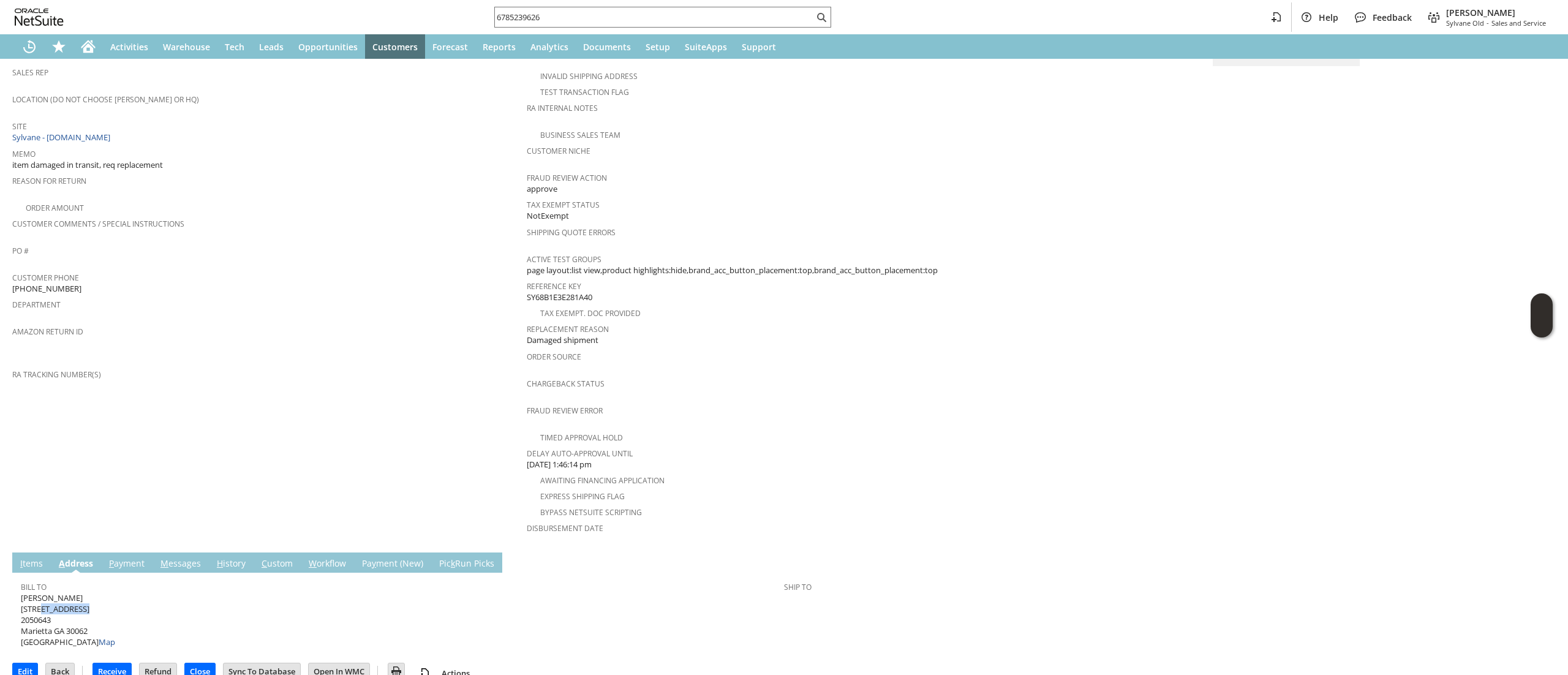
click at [68, 594] on span "Manan Bhatt 1260 Promontory Ln NE 2050643 Marietta GA 30062 United States Map" at bounding box center [67, 619] width 94 height 56
click at [69, 594] on span "Manan Bhatt 1260 Promontory Ln NE 2050643 Marietta GA 30062 United States Map" at bounding box center [67, 619] width 94 height 56
click at [71, 594] on span "Manan Bhatt 1260 Promontory Ln NE 2050643 Marietta GA 30062 United States Map" at bounding box center [67, 619] width 94 height 56
copy span "[STREET_ADDRESS]"
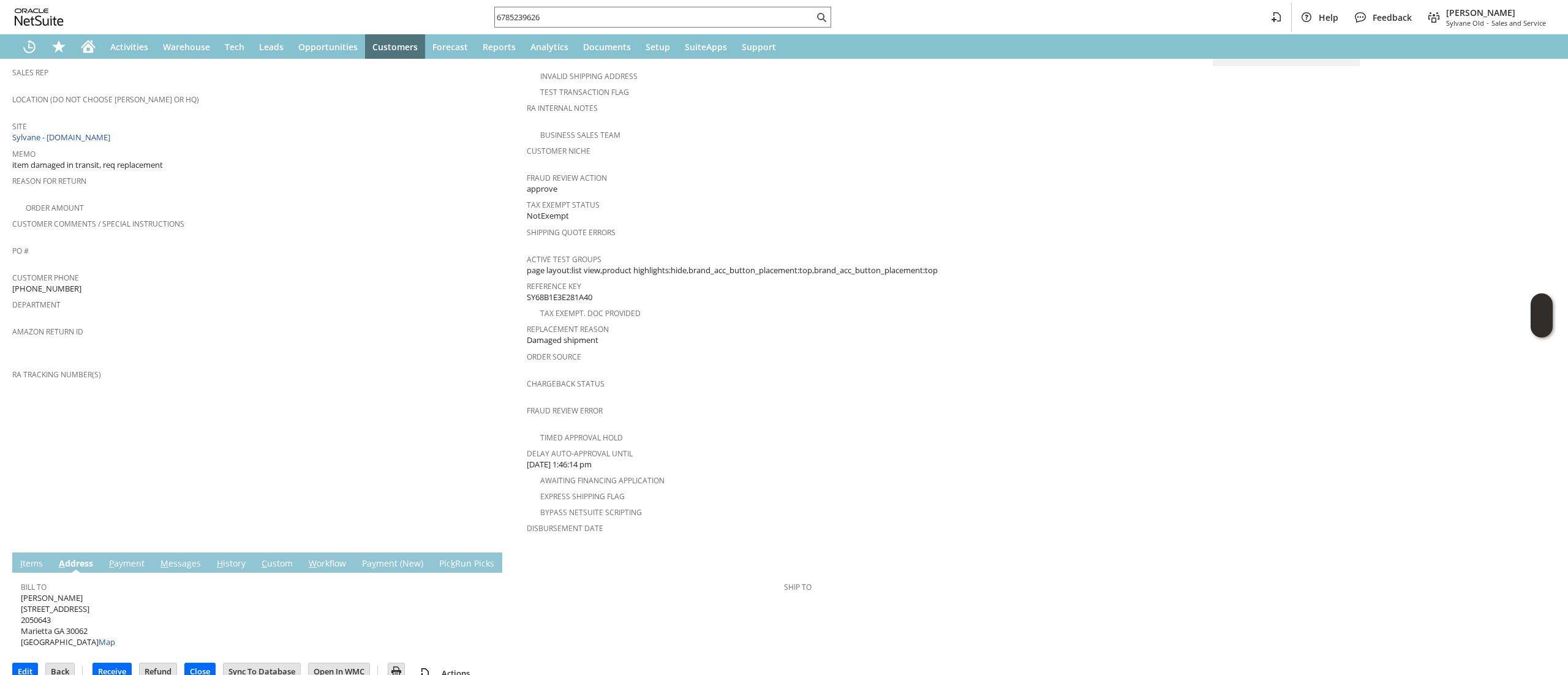
click at [93, 607] on span "Manan Bhatt 1260 Promontory Ln NE 2050643 Marietta GA 30062 United States Map" at bounding box center [67, 619] width 94 height 56
click at [87, 608] on span "Manan Bhatt 1260 Promontory Ln NE 2050643 Marietta GA 30062 United States Map" at bounding box center [67, 619] width 94 height 56
click at [86, 608] on span "Manan Bhatt 1260 Promontory Ln NE 2050643 Marietta GA 30062 United States Map" at bounding box center [67, 619] width 94 height 56
copy span "30062"
click at [23, 558] on link "I tems" at bounding box center [32, 564] width 29 height 13
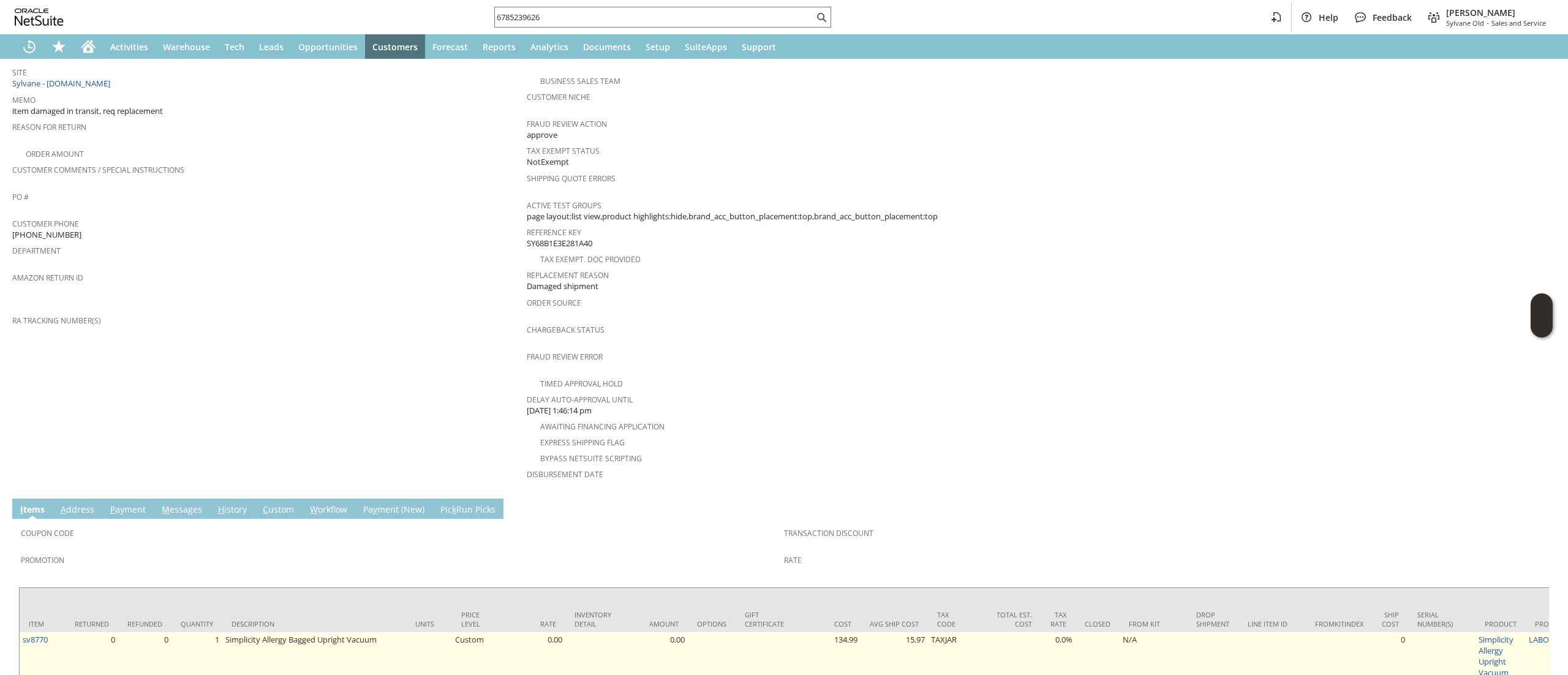
scroll to position [346, 0]
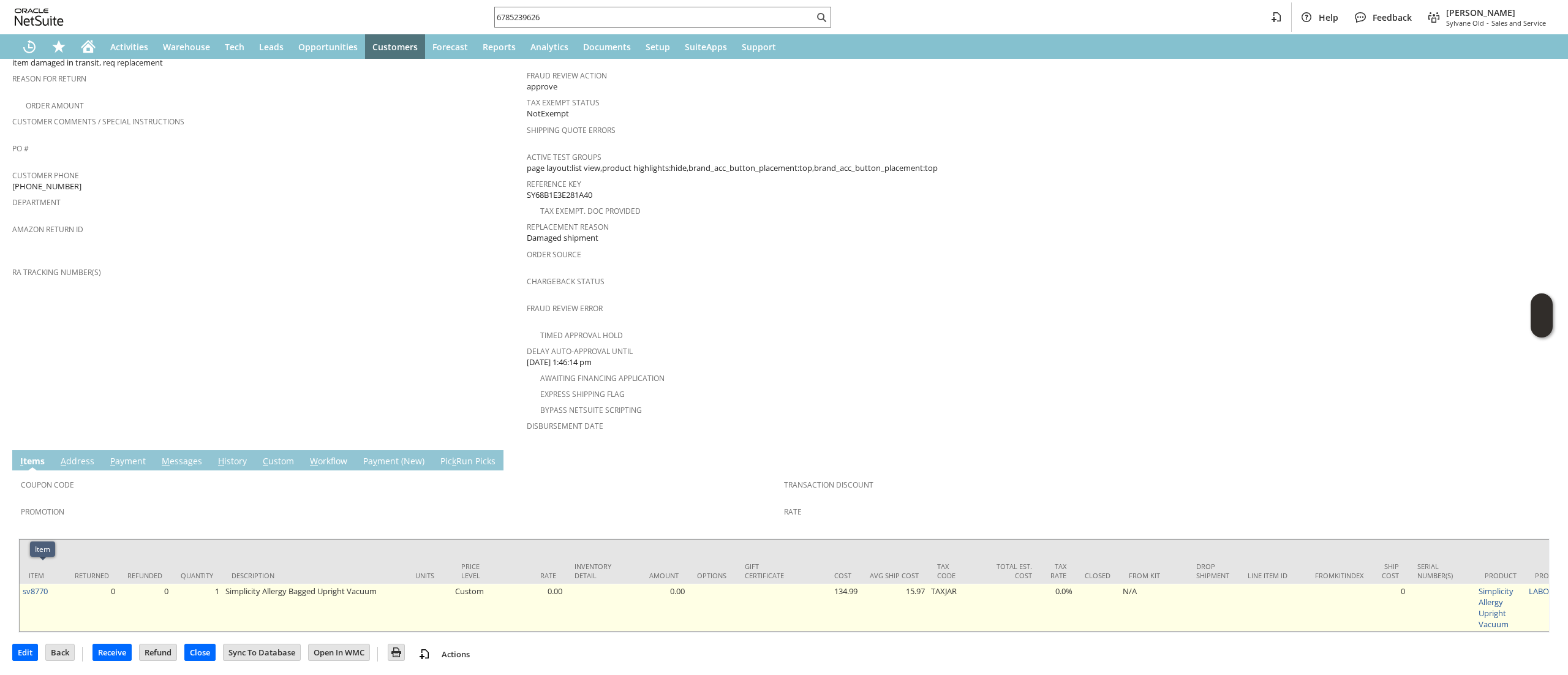
click at [49, 583] on td "sv8770" at bounding box center [42, 607] width 46 height 47
click at [40, 583] on td "sv8770" at bounding box center [42, 607] width 46 height 47
click at [38, 585] on link "sv8770" at bounding box center [35, 590] width 25 height 11
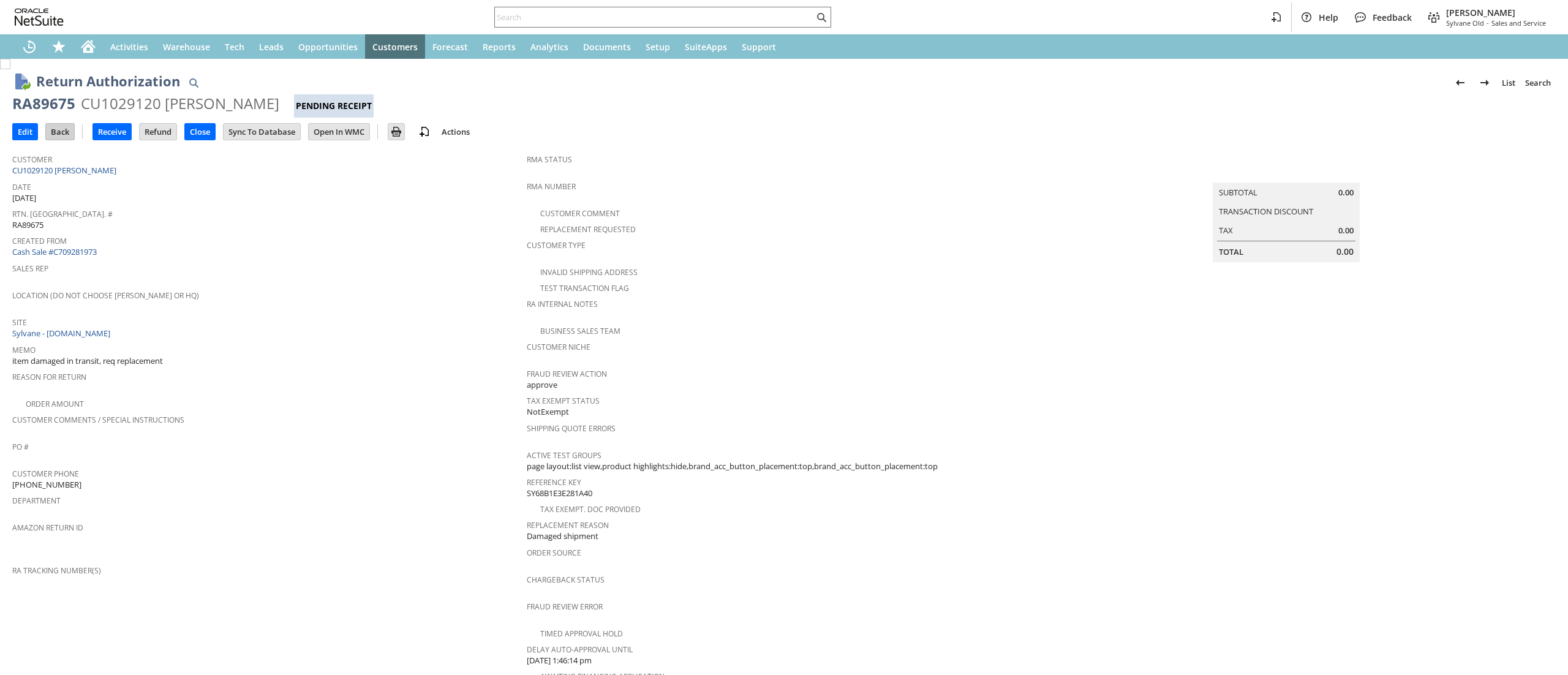
drag, startPoint x: 0, startPoint y: 0, endPoint x: 71, endPoint y: 137, distance: 154.3
click at [24, 136] on input "Edit" at bounding box center [24, 132] width 24 height 16
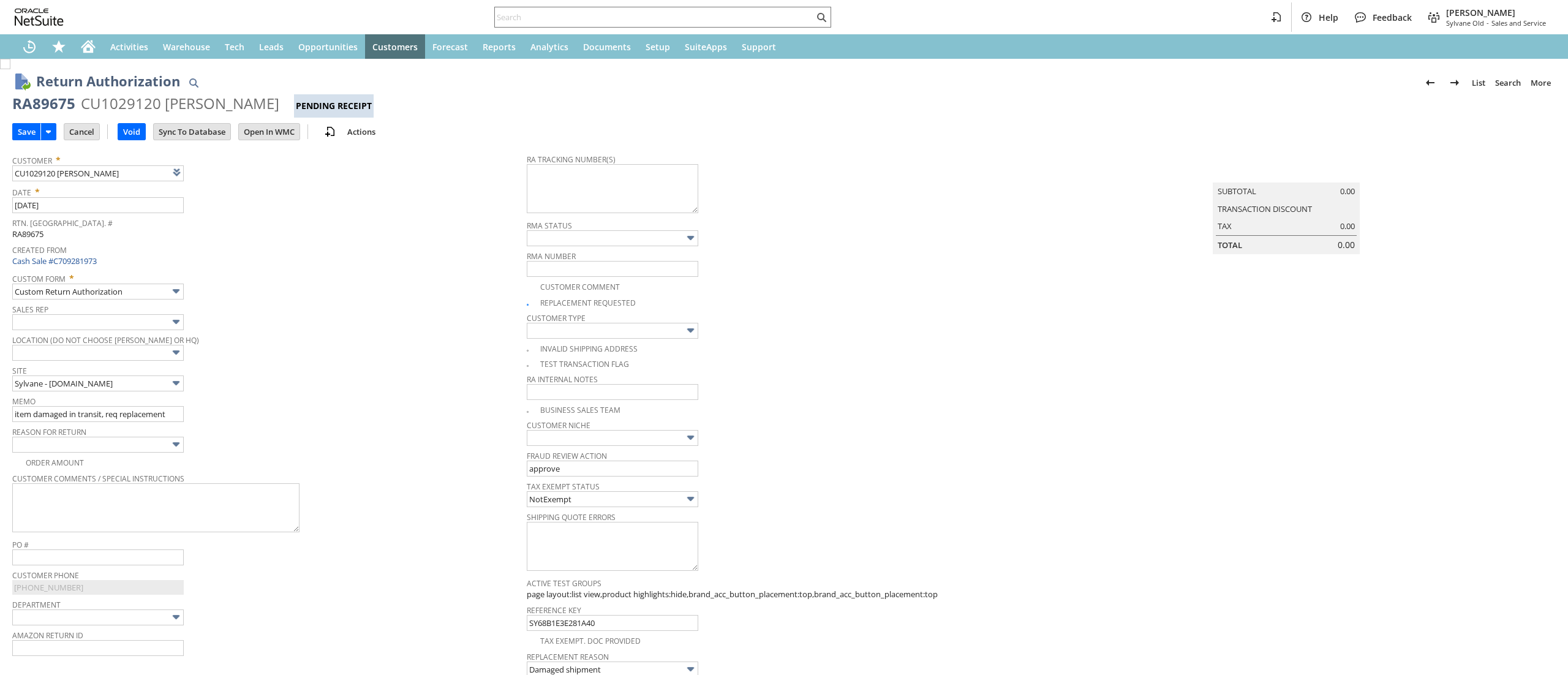
type textarea "997330000359691"
type input "Add"
type input "Copy Previous"
type textarea "997330000359691 Ground Call Tag 10.02.2025 12PM-4PM"
click at [22, 132] on input "Save" at bounding box center [26, 132] width 27 height 16
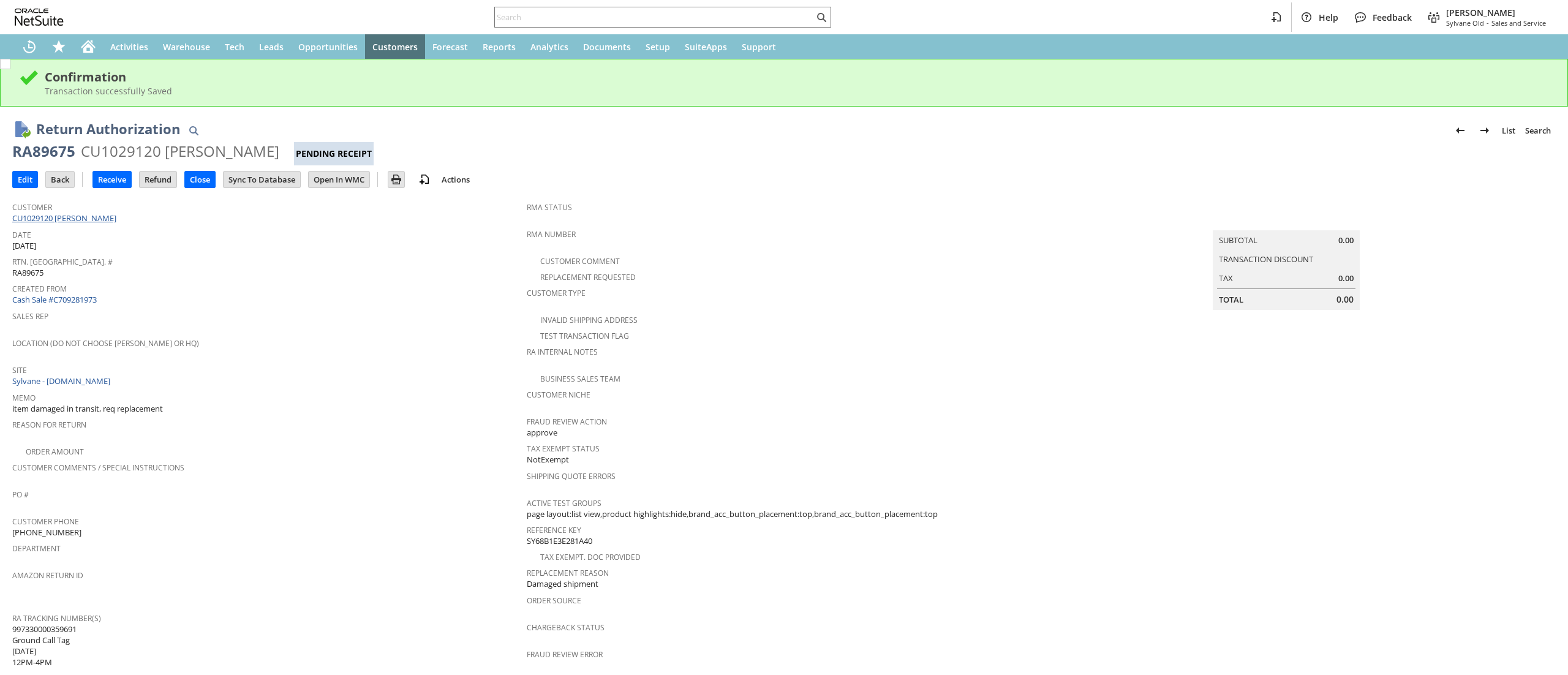
click at [68, 216] on link "CU1029120 [PERSON_NAME]" at bounding box center [66, 217] width 107 height 11
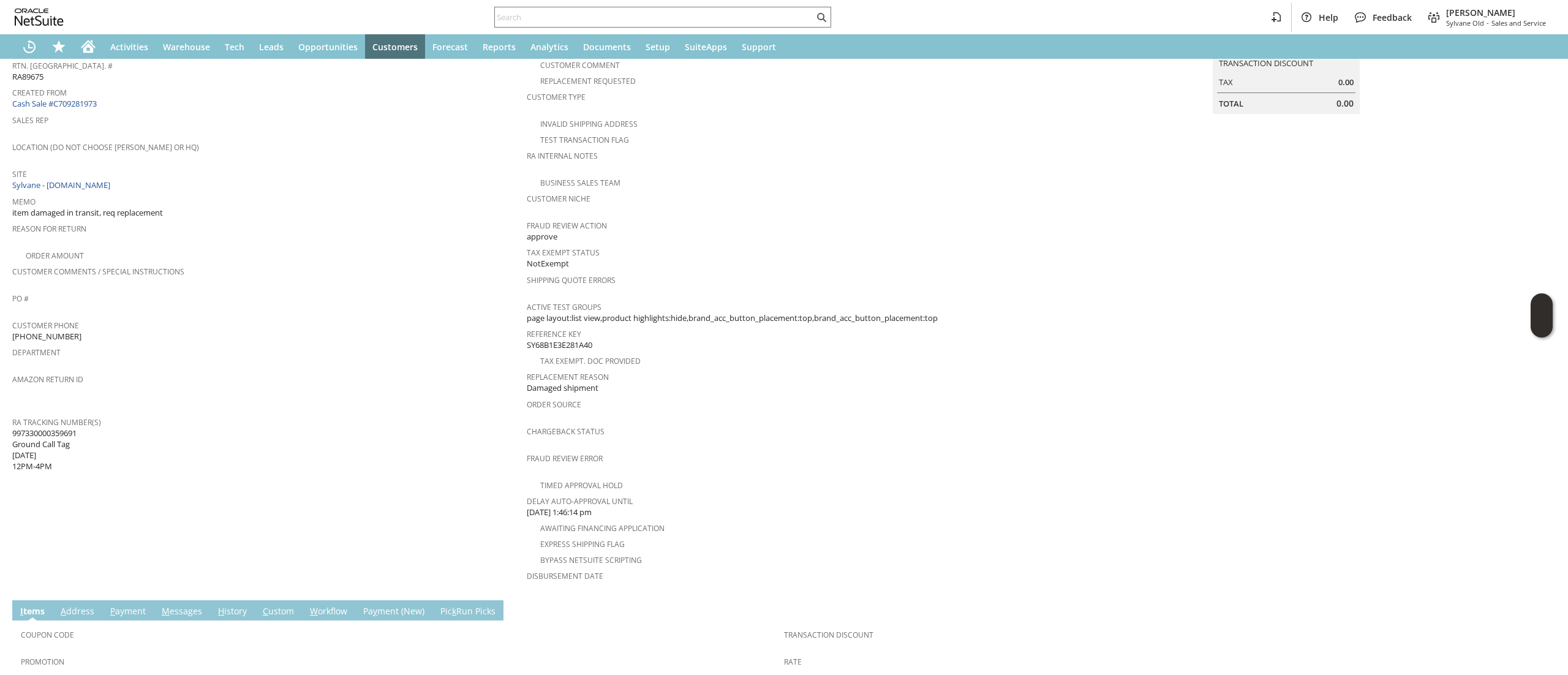
scroll to position [346, 0]
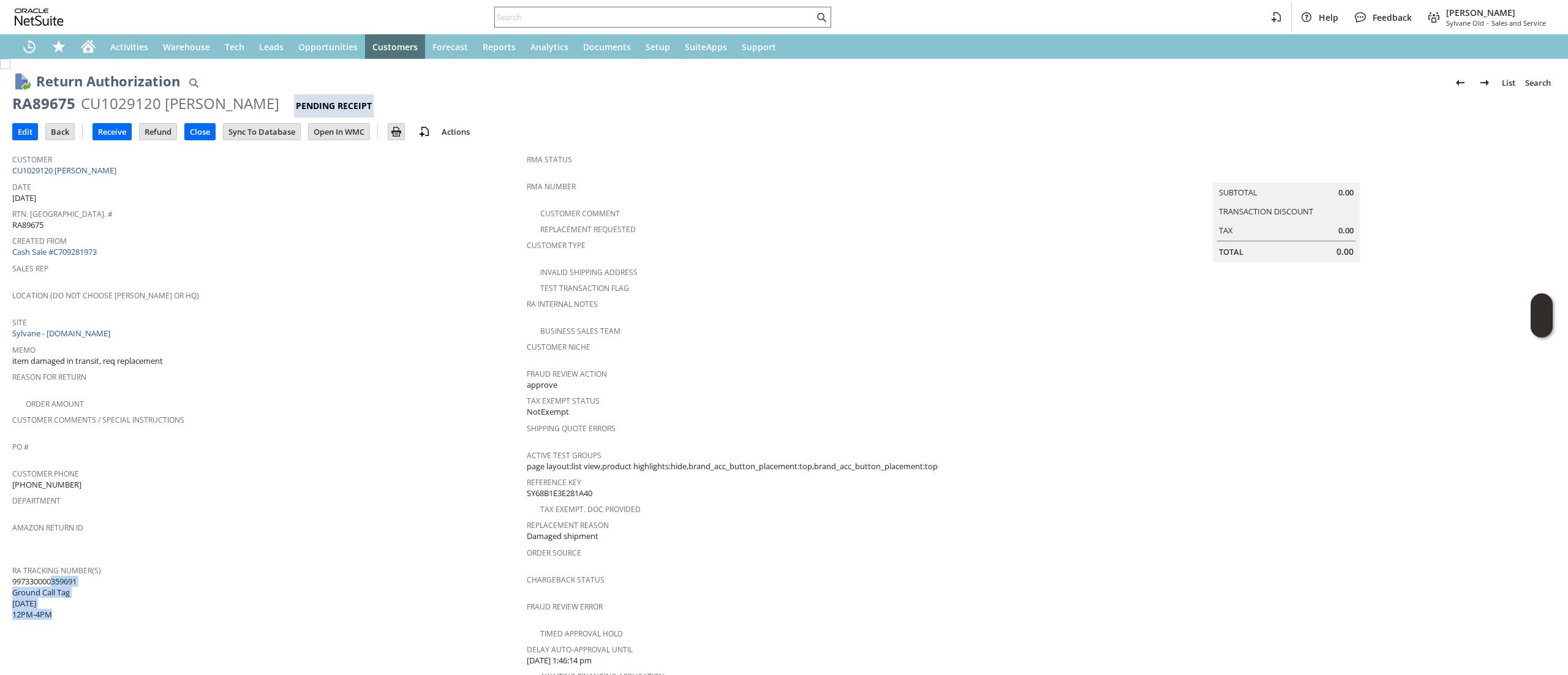
drag, startPoint x: 62, startPoint y: 599, endPoint x: 12, endPoint y: 566, distance: 59.9
click at [12, 576] on span "997330000359691 Ground Call Tag [DATE] 12PM-4PM" at bounding box center [44, 598] width 64 height 45
copy span "997330000359691 Ground Call Tag [DATE] 12PM-4PM"
click at [256, 251] on div "Created From Cash Sale #C709281973" at bounding box center [266, 246] width 509 height 27
click at [94, 36] on div "Home" at bounding box center [87, 46] width 29 height 24
